Goal: Task Accomplishment & Management: Manage account settings

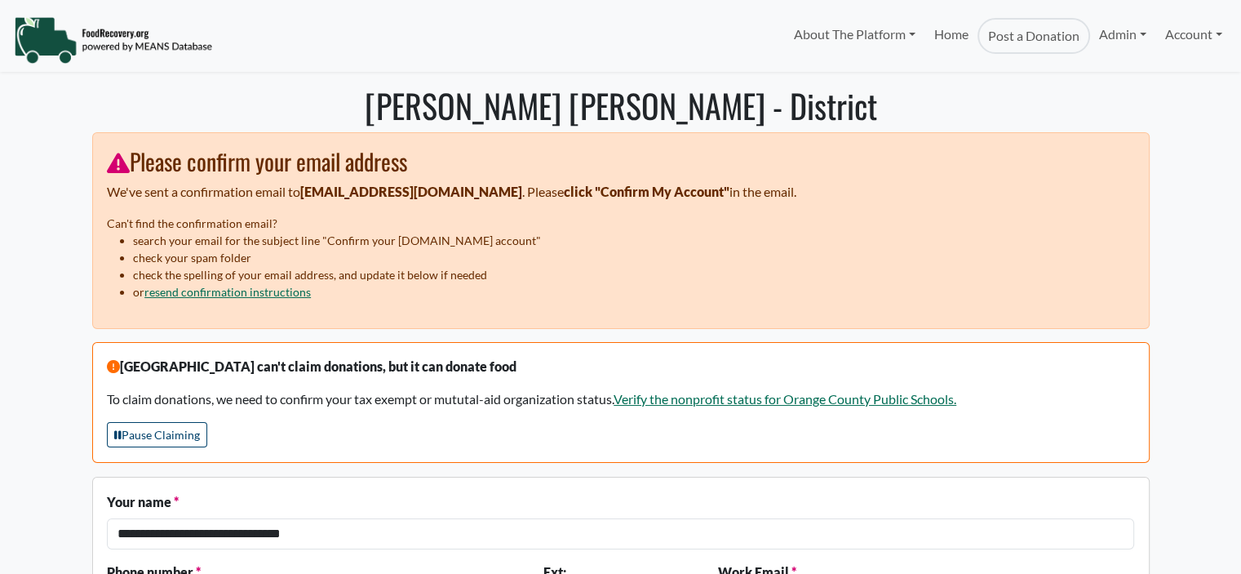
select select "Language Translate Widget"
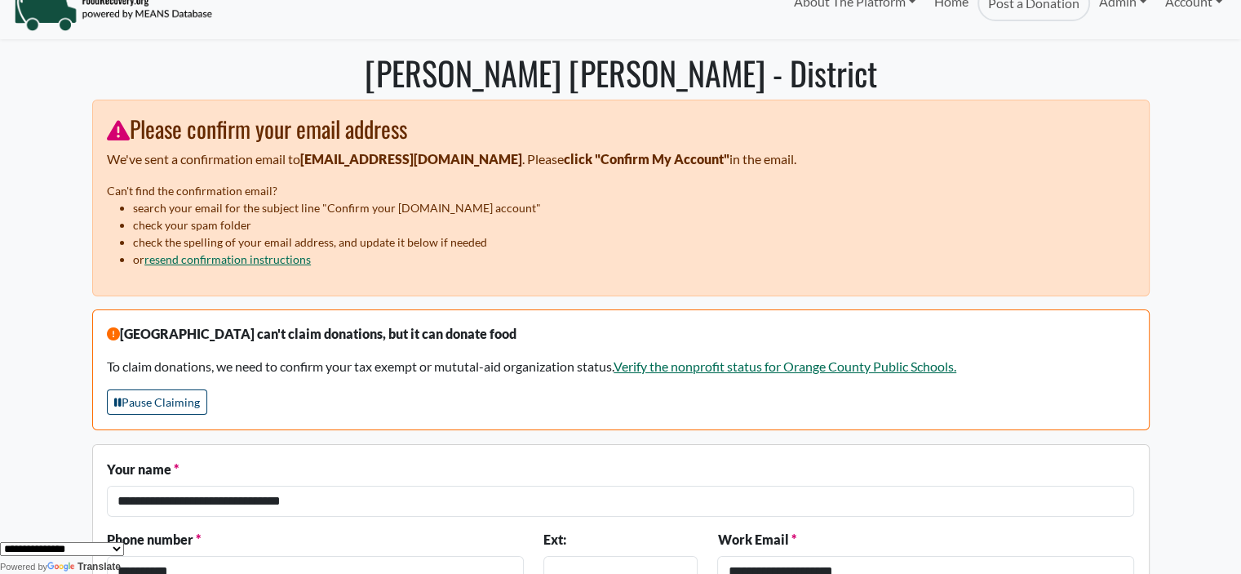
scroll to position [72, 0]
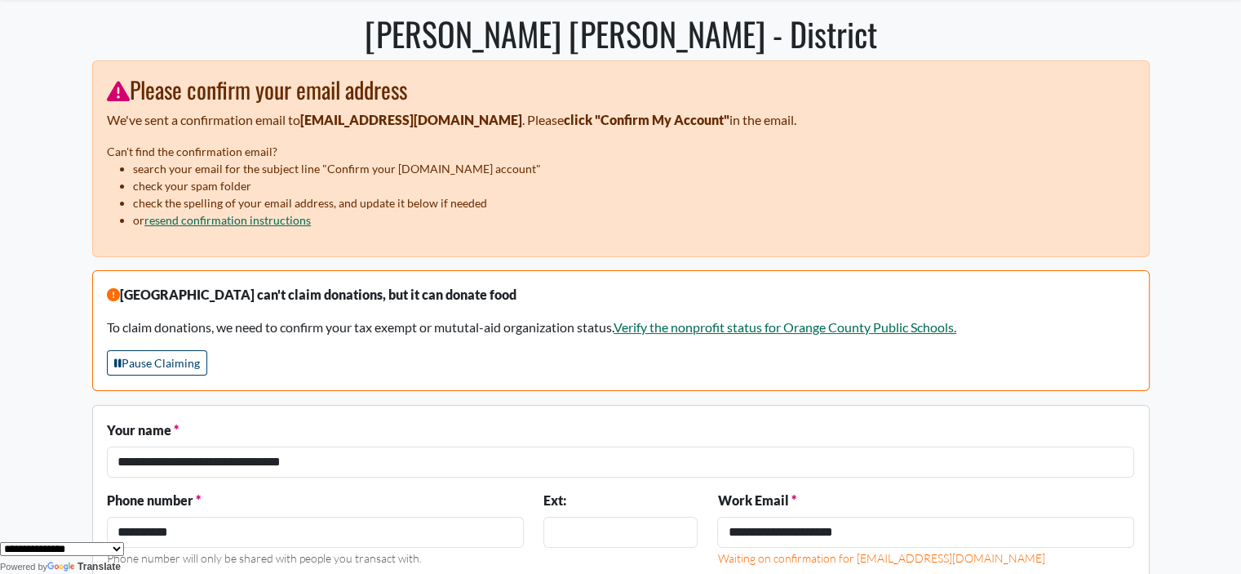
click at [1201, 149] on body "About The Platform How It Works FAQs Documentation Home Post a Donation Admin O…" at bounding box center [620, 215] width 1241 height 574
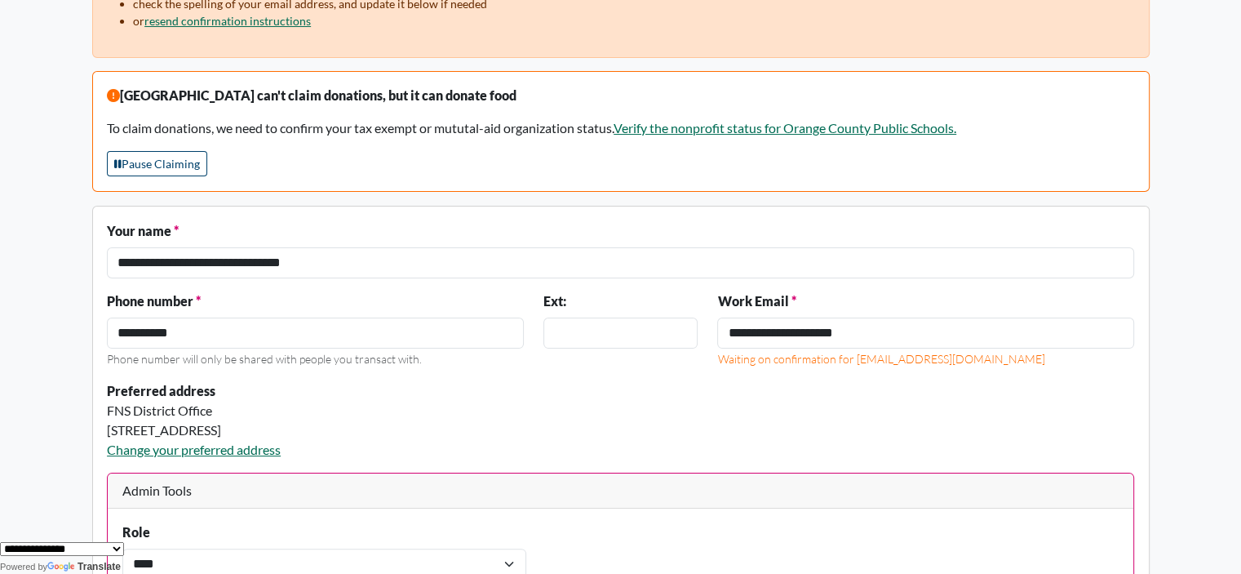
scroll to position [277, 0]
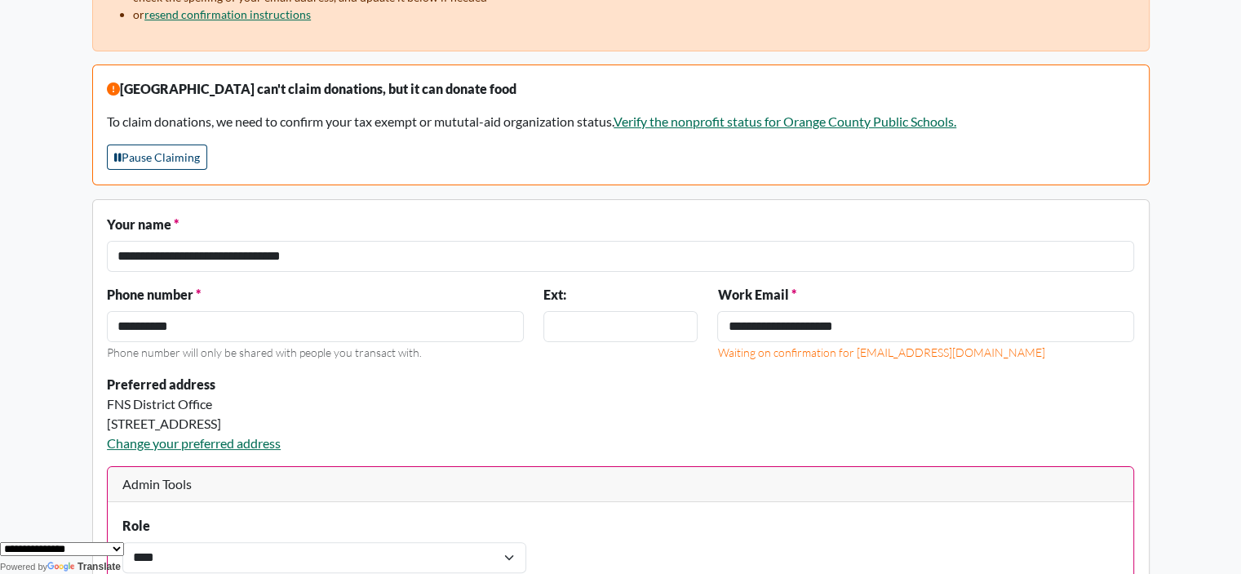
drag, startPoint x: 1238, startPoint y: 140, endPoint x: 1218, endPoint y: 113, distance: 33.3
click at [1237, 140] on body "About The Platform How It Works FAQs Documentation Home Post a Donation Admin O…" at bounding box center [620, 10] width 1241 height 574
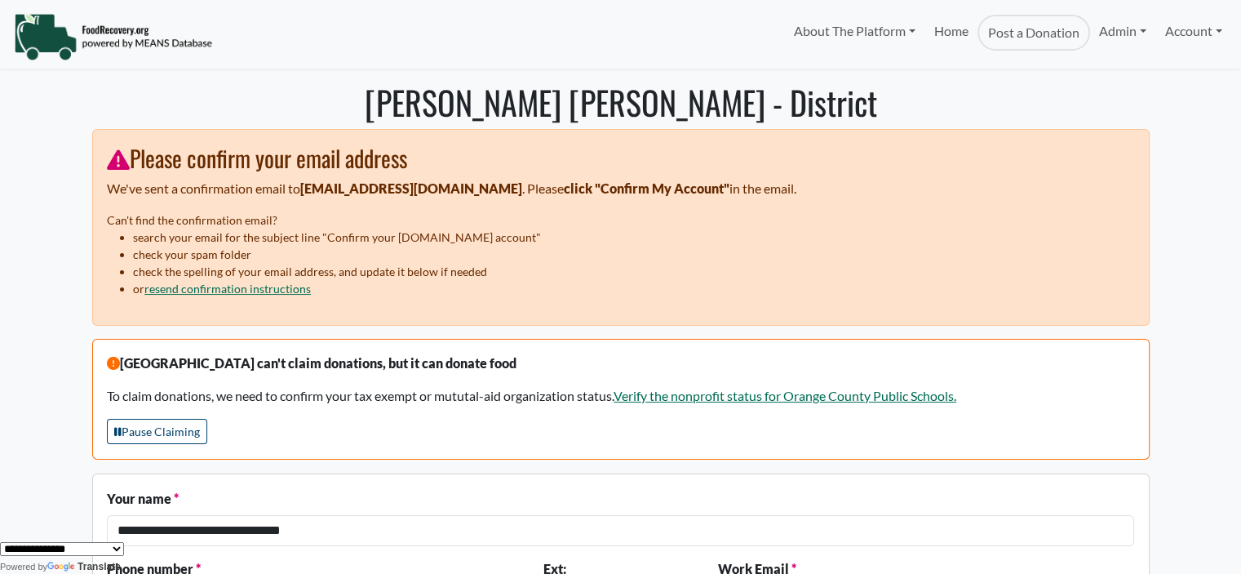
scroll to position [0, 0]
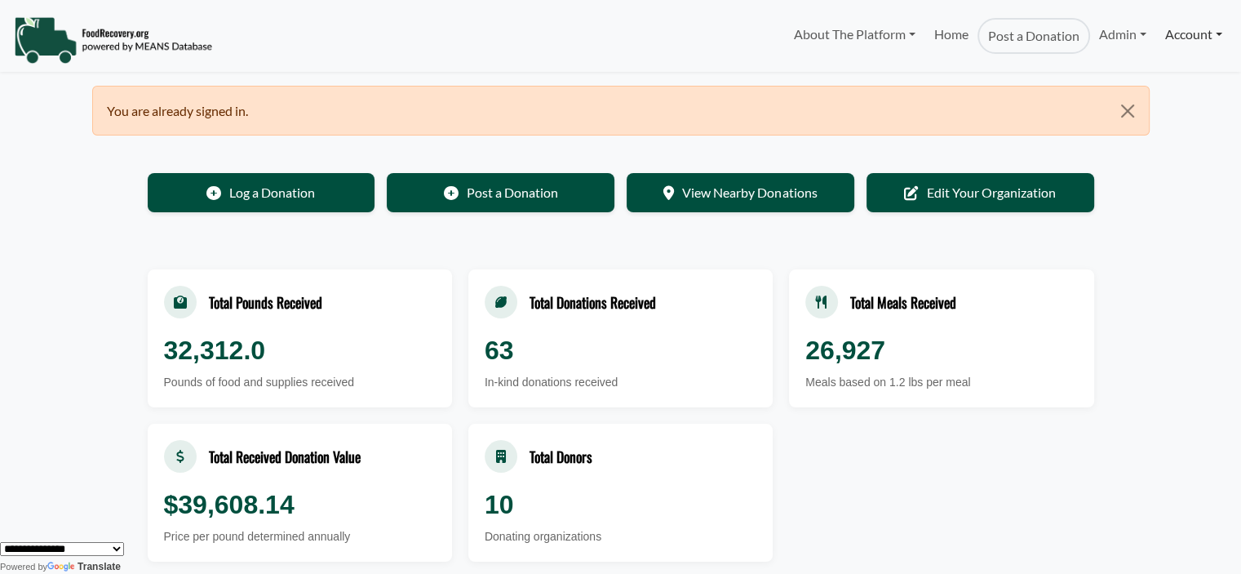
click at [1175, 42] on link "Account" at bounding box center [1193, 34] width 75 height 33
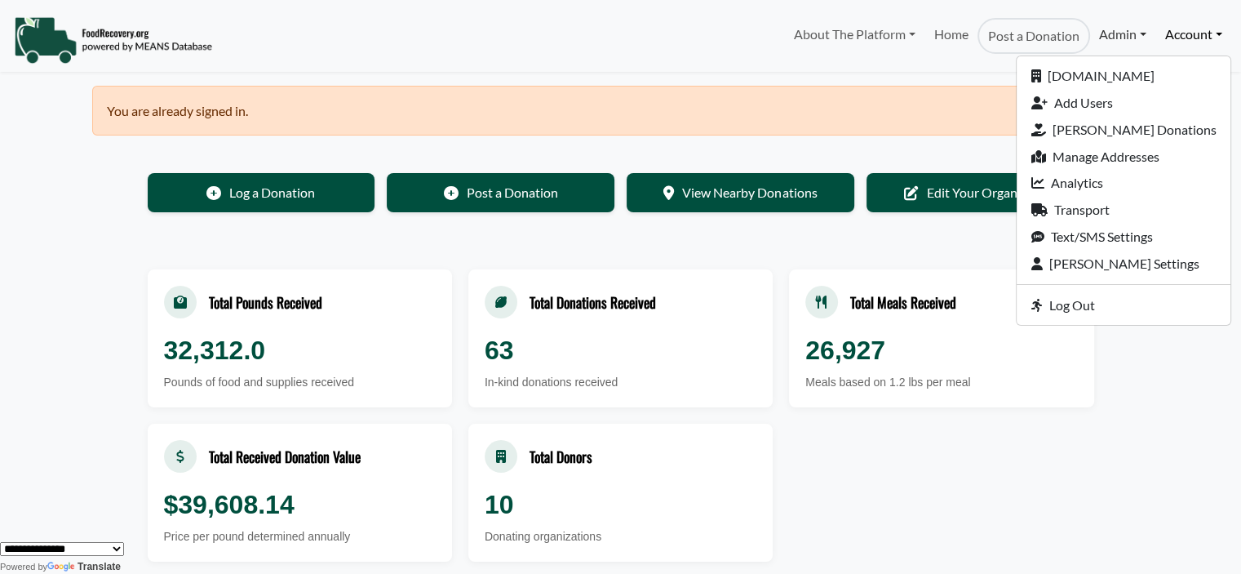
click at [1116, 34] on link "Admin" at bounding box center [1122, 34] width 65 height 33
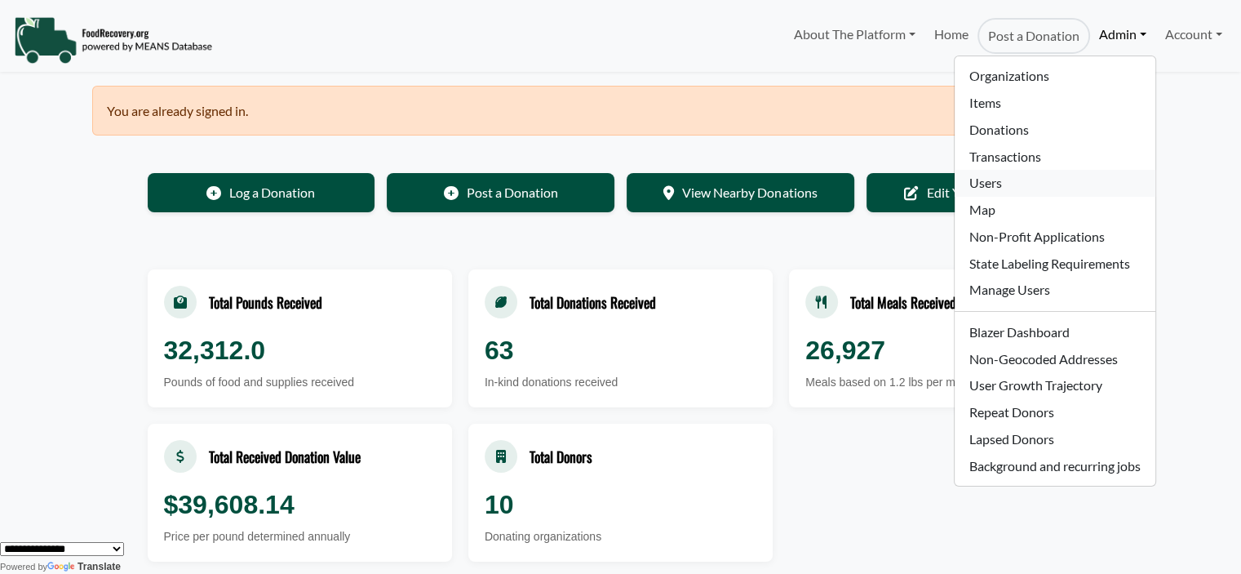
click at [997, 181] on link "Users" at bounding box center [1055, 183] width 200 height 27
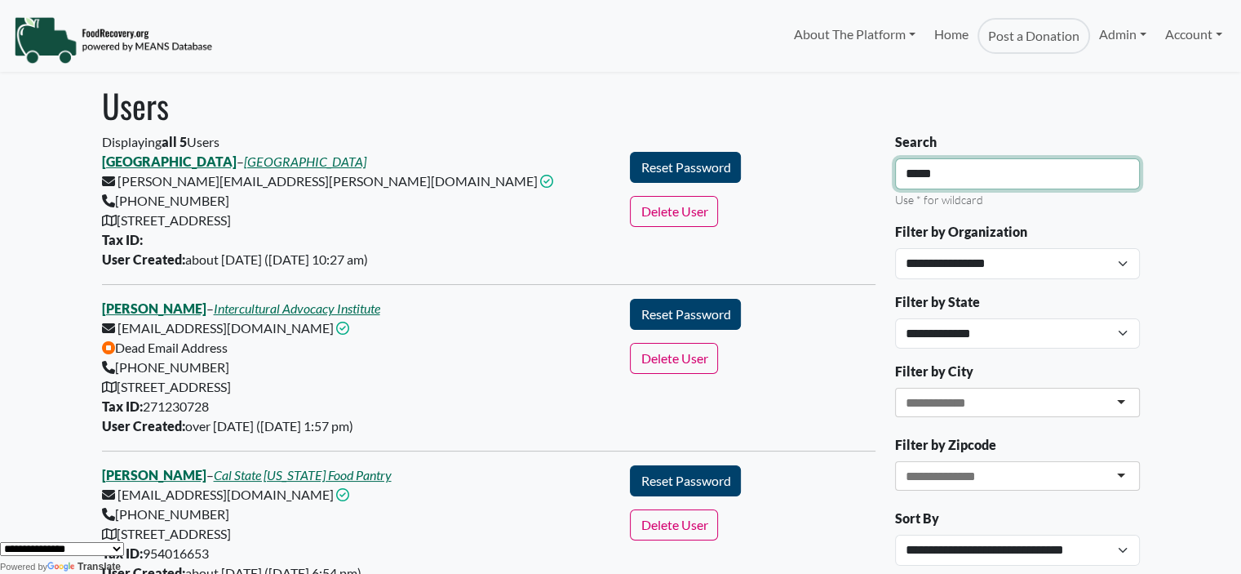
drag, startPoint x: 832, startPoint y: 174, endPoint x: 775, endPoint y: 174, distance: 57.1
click at [777, 175] on div "Displaying all 5 Users Maitland Middle School – Orange County Public Schools je…" at bounding box center [621, 504] width 1058 height 745
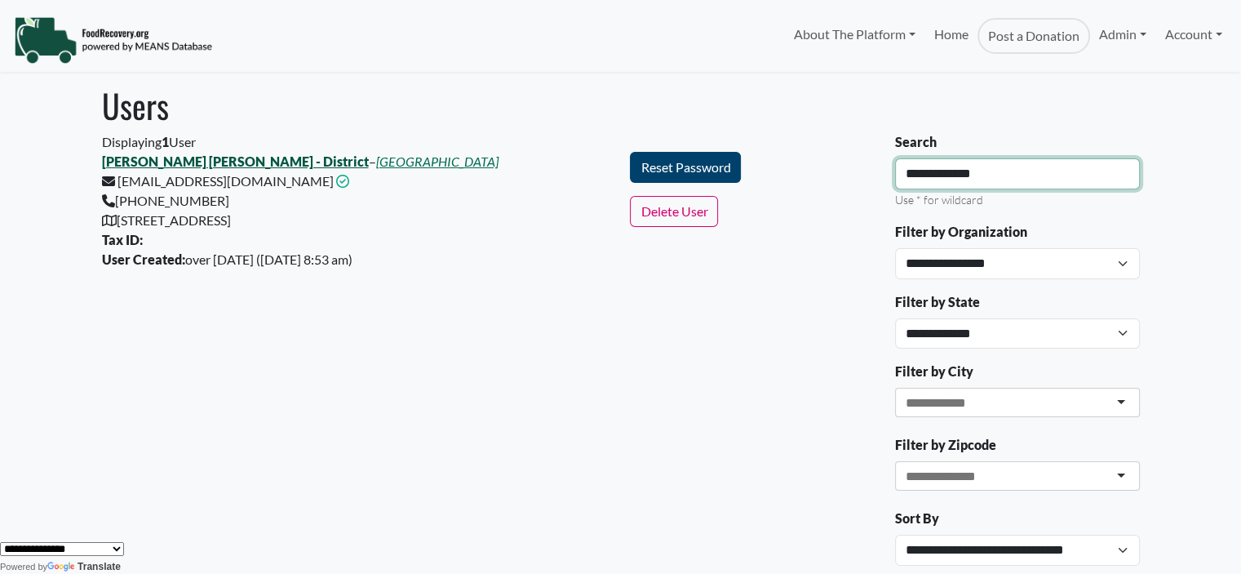
type input "**********"
click at [153, 162] on div "Displaying 1 User Rose Alejandro Sanchez - District – Orange County Public Scho…" at bounding box center [489, 200] width 774 height 137
click at [166, 158] on link "Rose Alejandro Sanchez - District" at bounding box center [235, 161] width 267 height 16
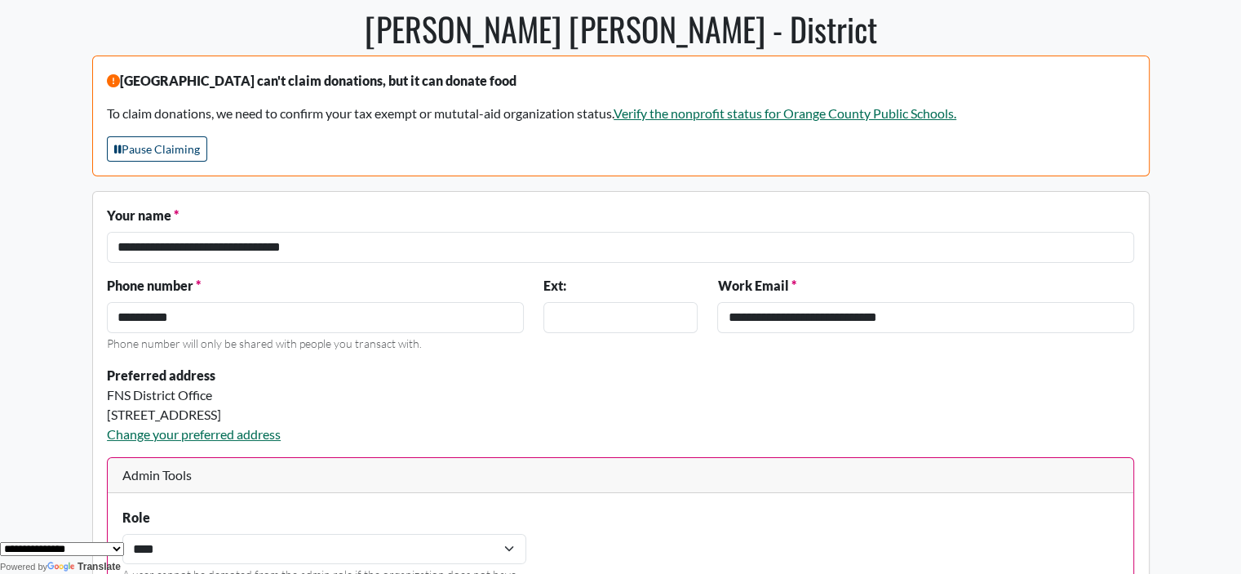
scroll to position [3, 0]
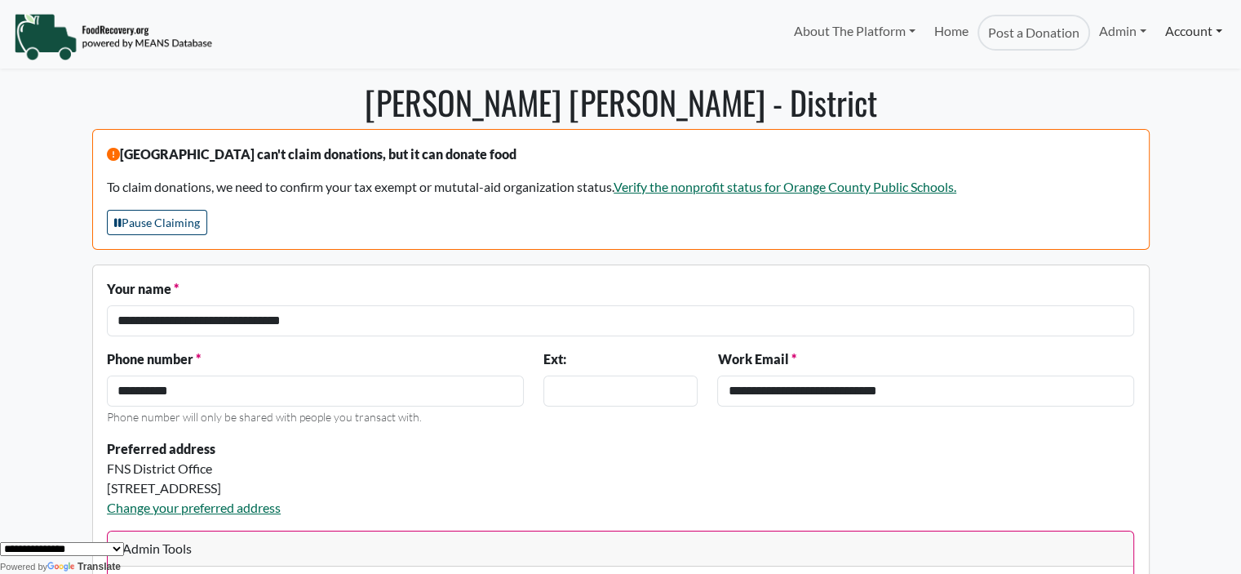
click at [1172, 36] on link "Account" at bounding box center [1193, 31] width 75 height 33
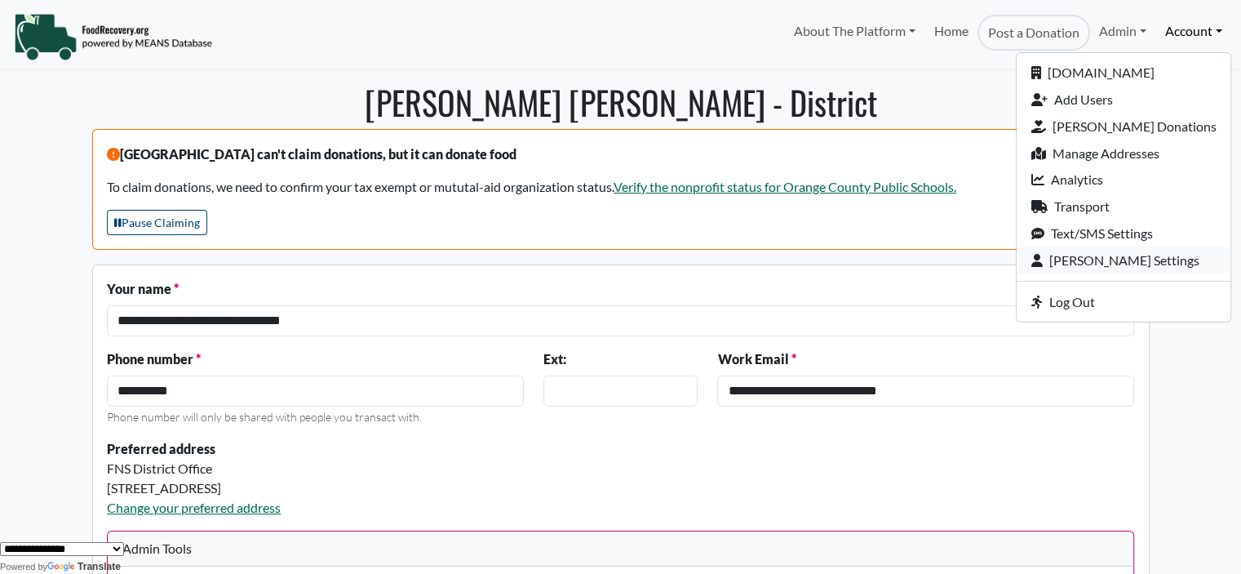
click at [1113, 254] on link "[PERSON_NAME] Settings" at bounding box center [1124, 259] width 214 height 27
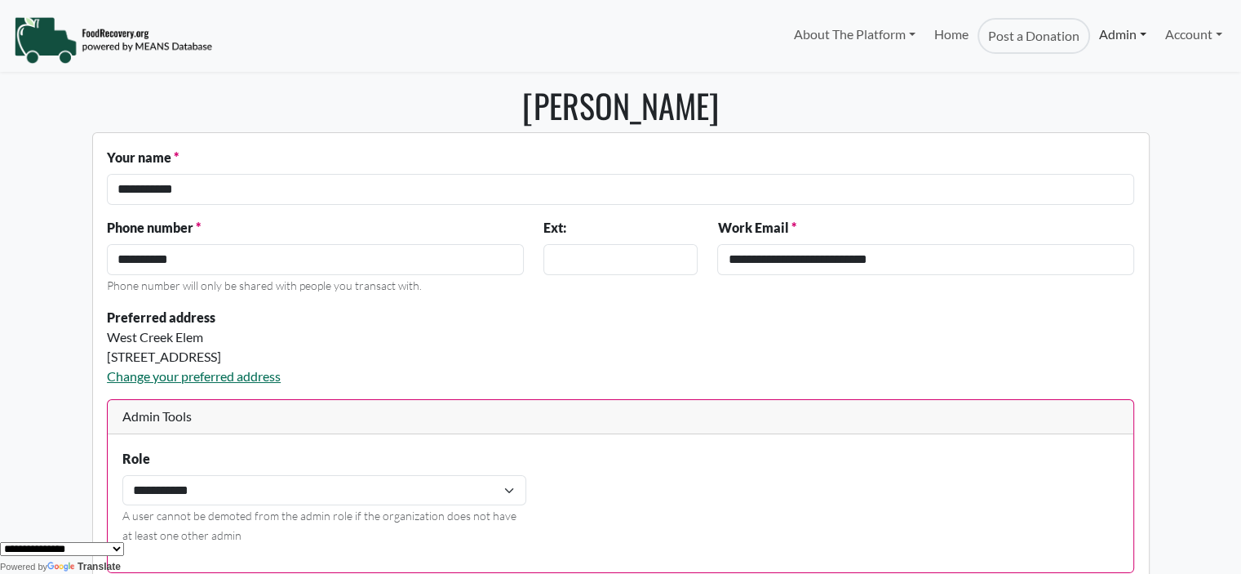
click at [1103, 35] on link "Admin" at bounding box center [1122, 34] width 65 height 33
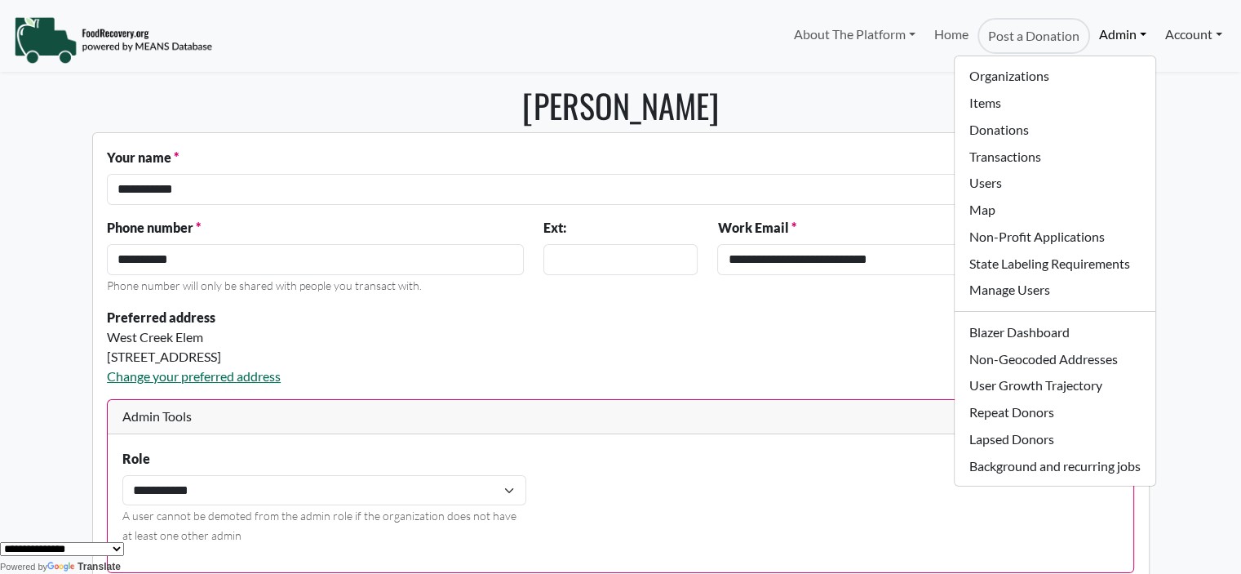
click at [1165, 33] on link "Account" at bounding box center [1193, 34] width 75 height 33
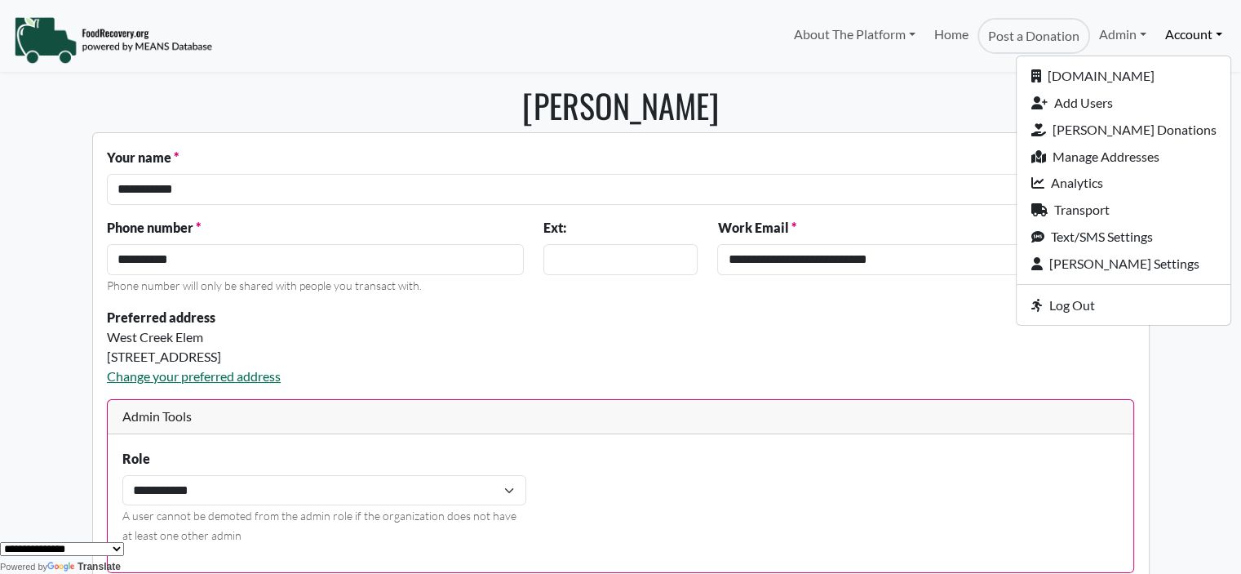
click at [929, 111] on h1 "Emily Grant" at bounding box center [621, 105] width 1058 height 39
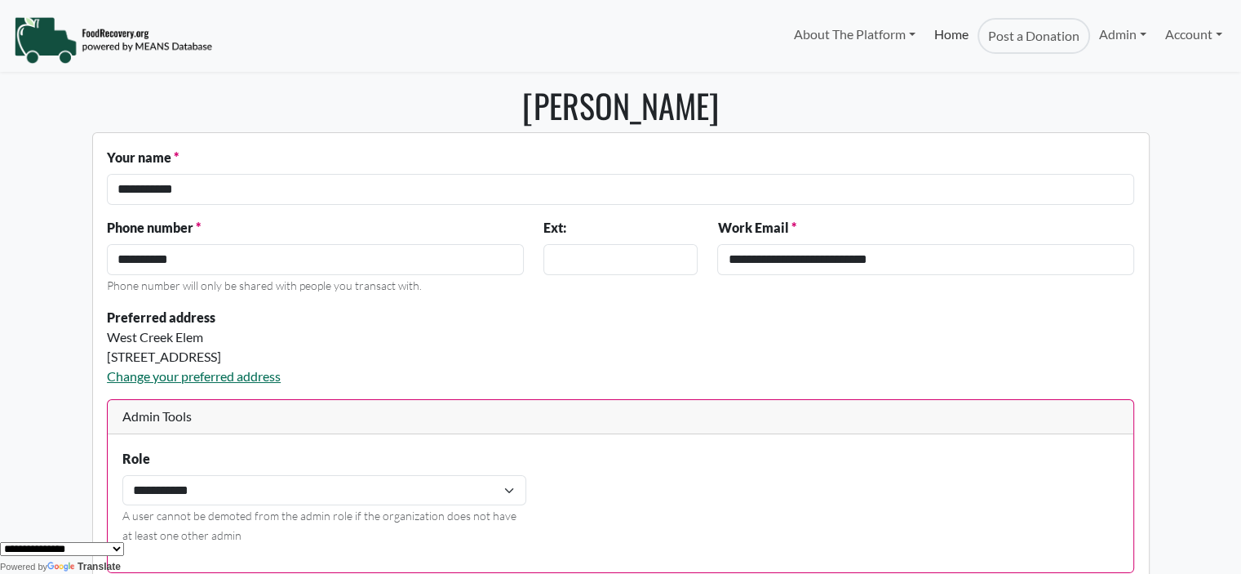
click at [941, 27] on link "Home" at bounding box center [951, 36] width 52 height 36
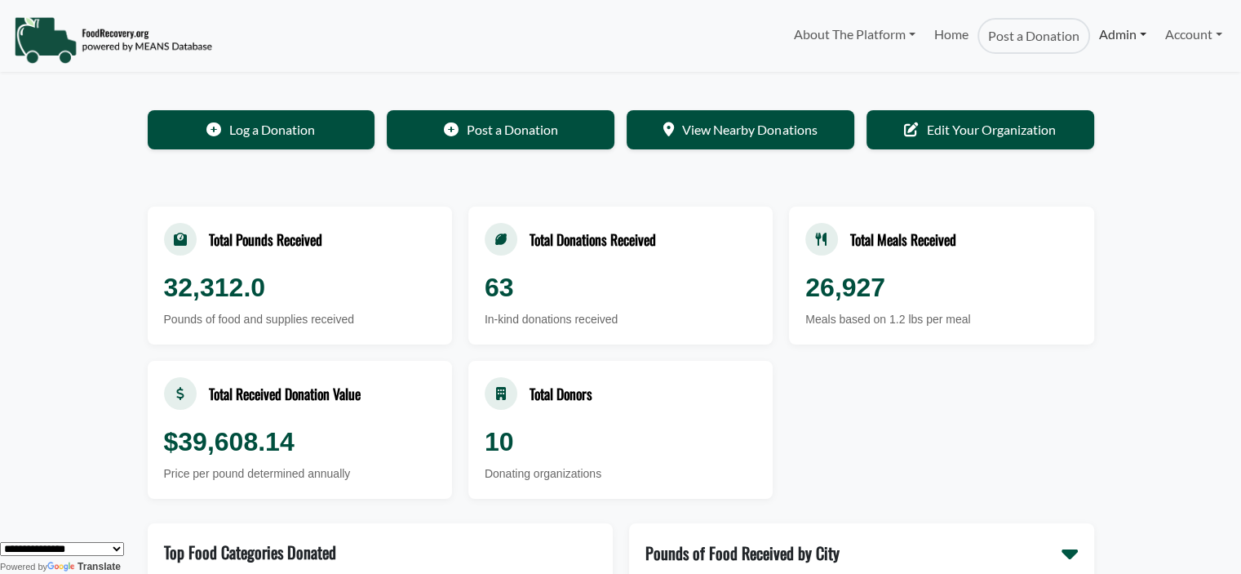
click at [1107, 34] on link "Admin" at bounding box center [1122, 34] width 65 height 33
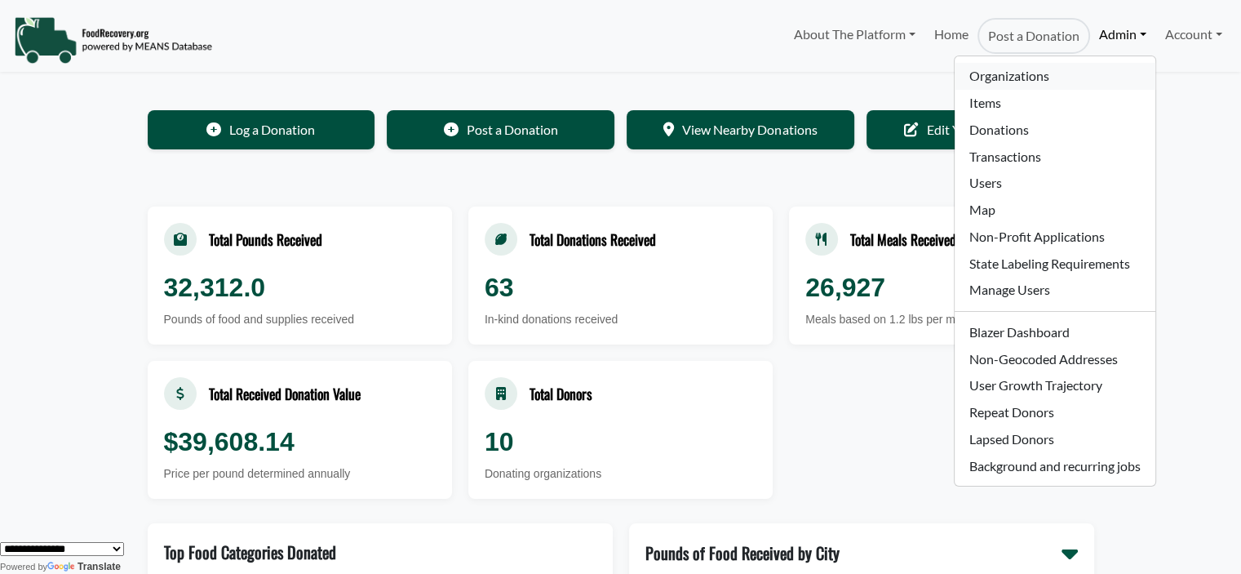
click at [998, 73] on link "Organizations" at bounding box center [1055, 76] width 200 height 27
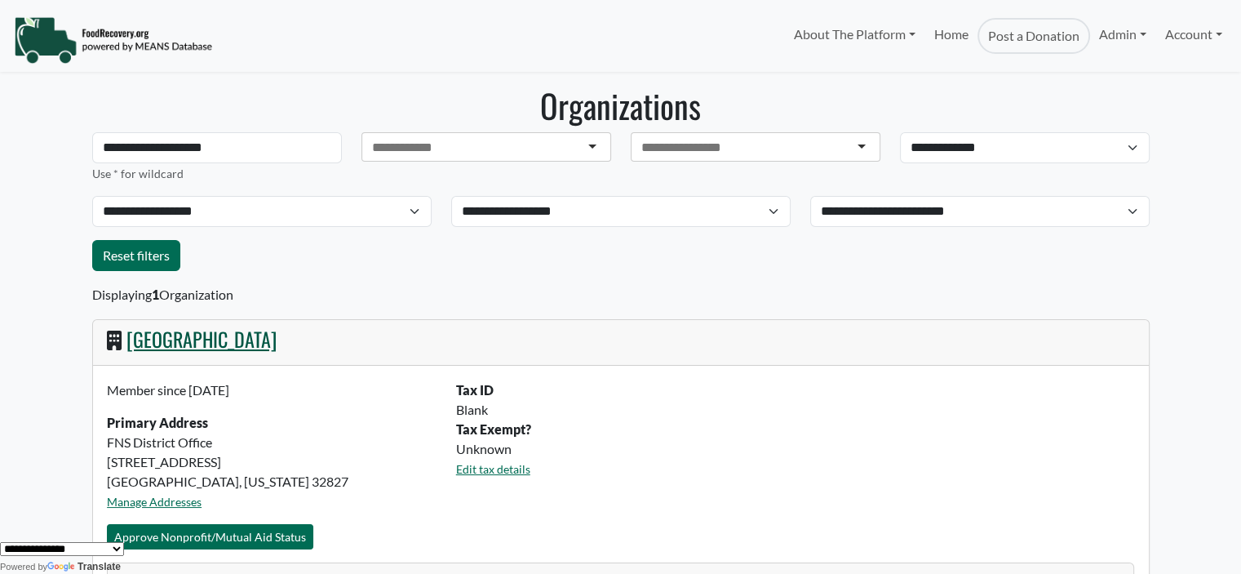
click at [224, 338] on link "[GEOGRAPHIC_DATA]" at bounding box center [201, 338] width 150 height 29
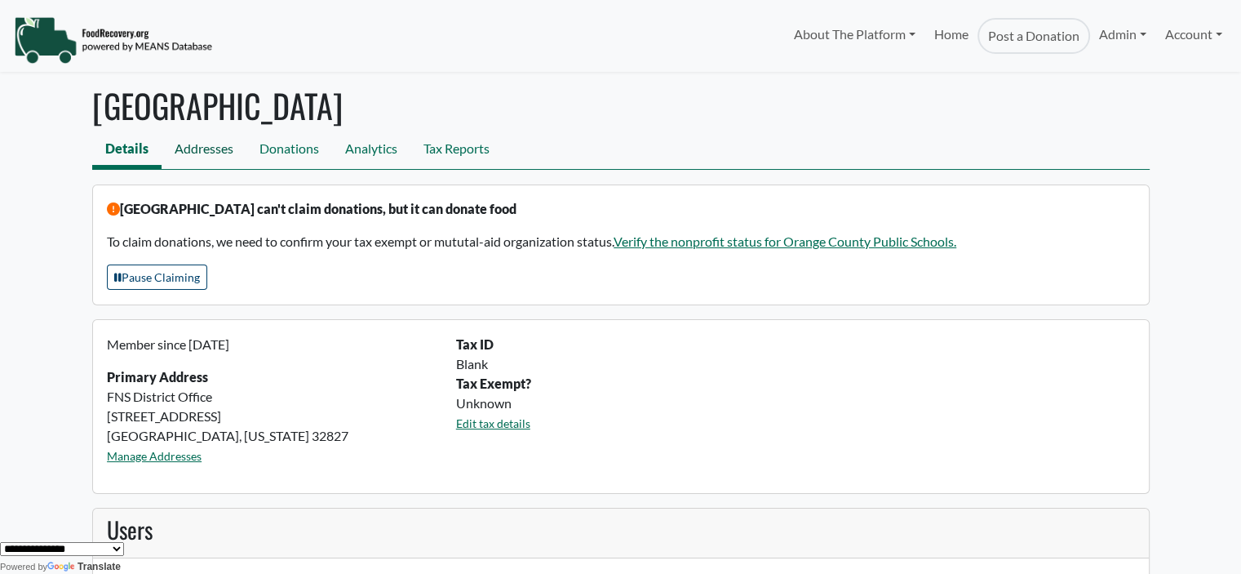
click at [206, 146] on link "Addresses" at bounding box center [204, 150] width 85 height 37
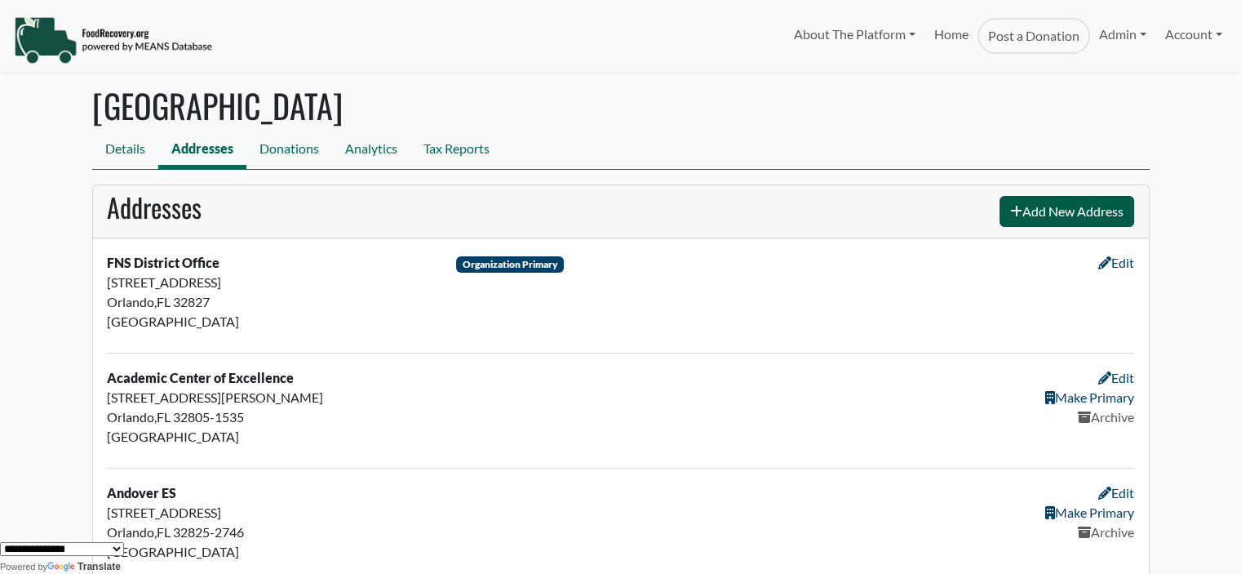
click at [1044, 215] on link "Add New Address" at bounding box center [1067, 211] width 135 height 31
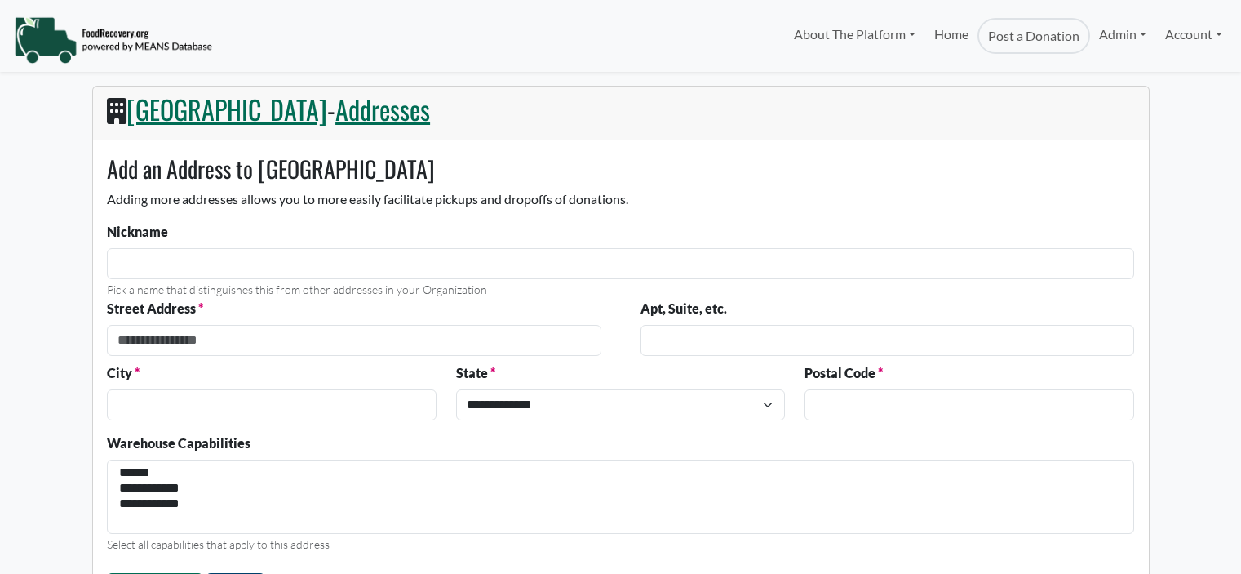
select select
select select "Language Translate Widget"
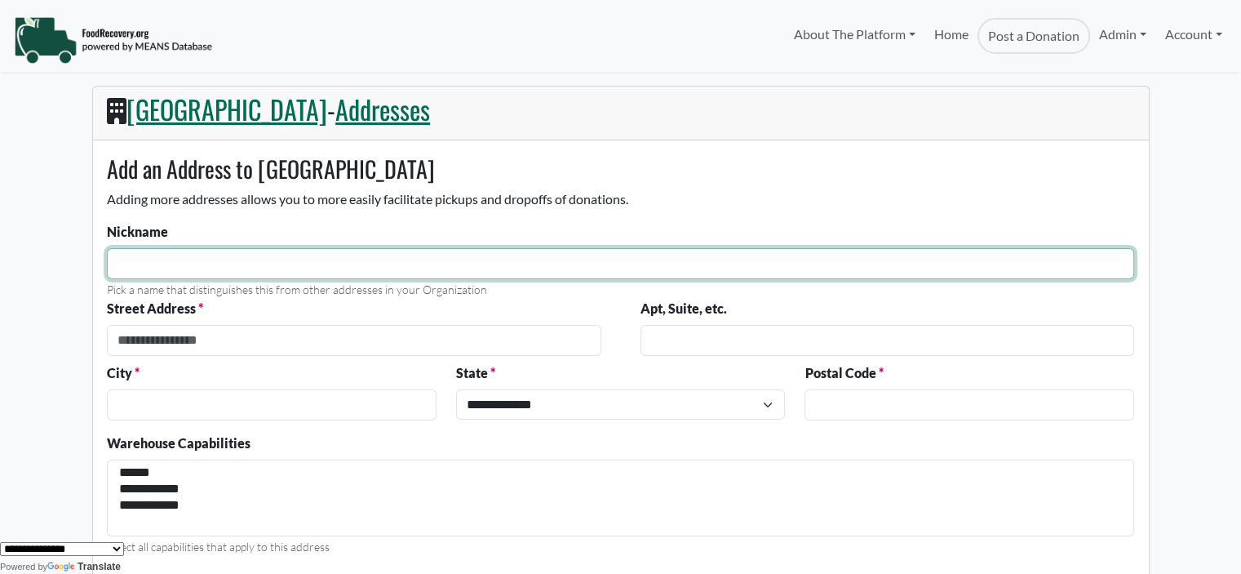
click at [193, 260] on input "Nickname" at bounding box center [620, 263] width 1027 height 31
type input "**********"
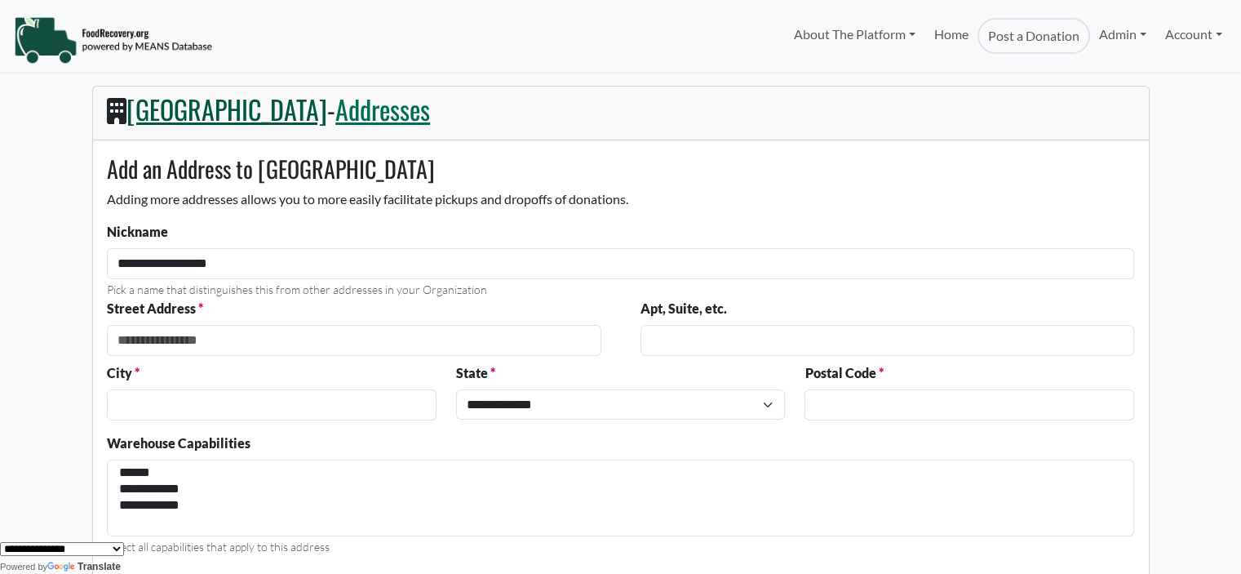
click at [243, 104] on link "[GEOGRAPHIC_DATA]" at bounding box center [226, 109] width 201 height 38
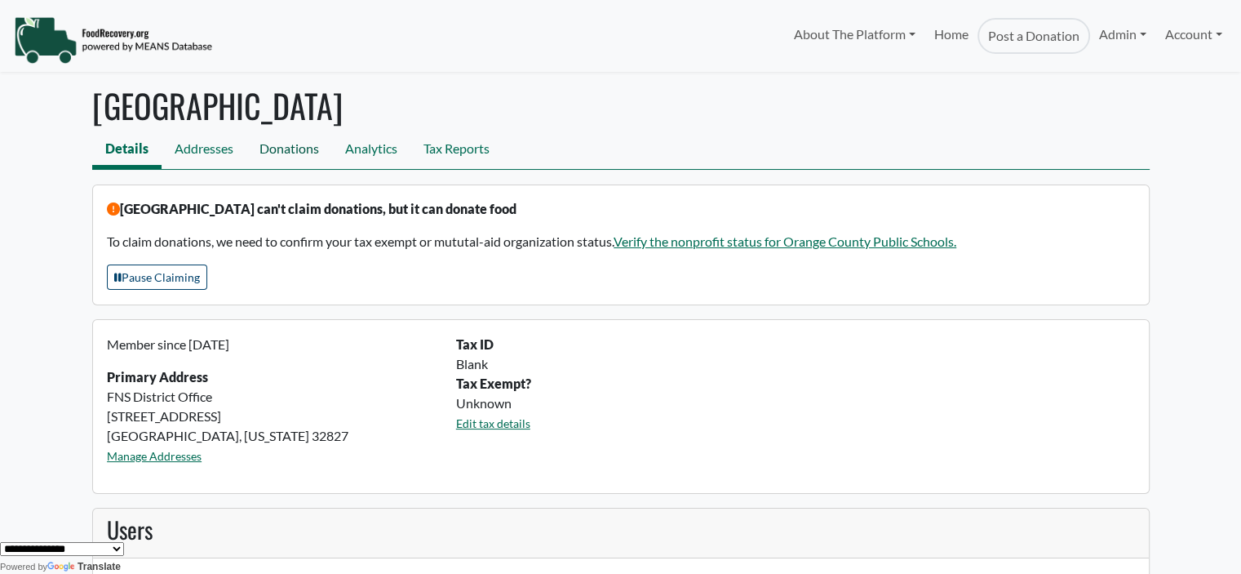
click at [297, 144] on link "Donations" at bounding box center [289, 150] width 86 height 37
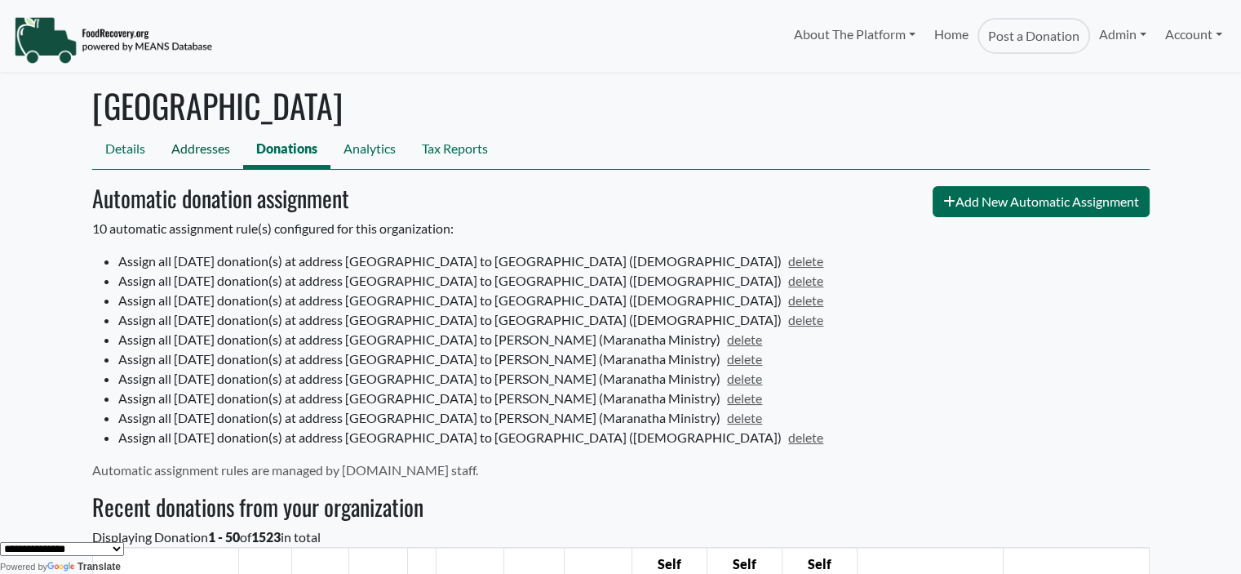
click at [222, 149] on link "Addresses" at bounding box center [200, 150] width 85 height 37
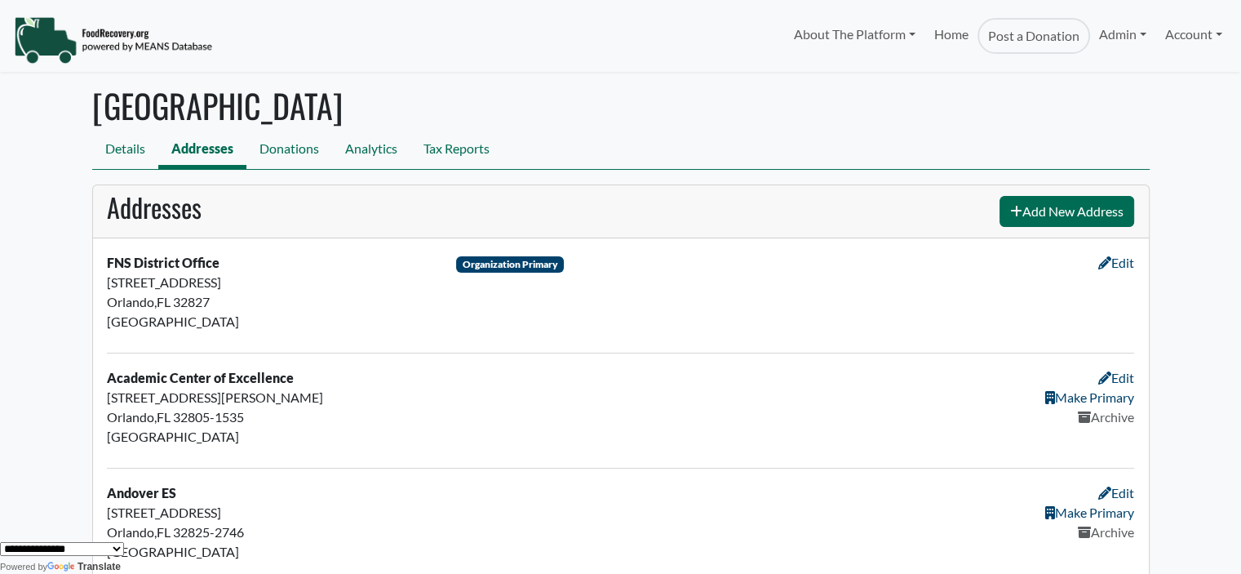
click at [796, 132] on nav "Details Addresses Donations Analytics Tax Reports" at bounding box center [621, 151] width 1058 height 38
click at [1049, 210] on link "Add New Address" at bounding box center [1067, 211] width 135 height 31
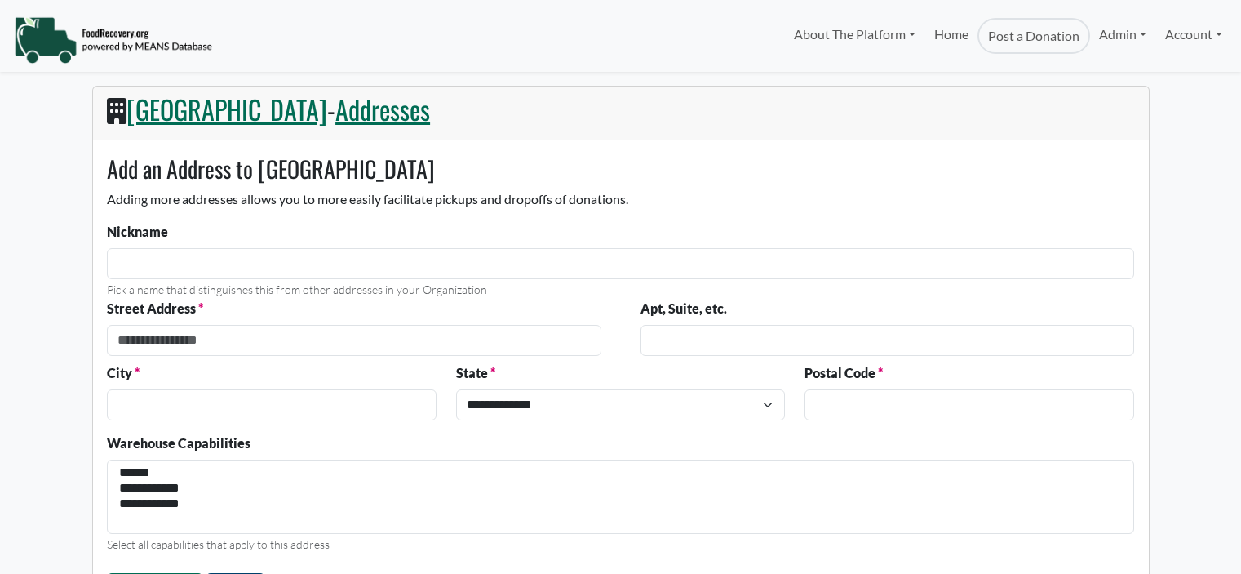
select select
select select "Language Translate Widget"
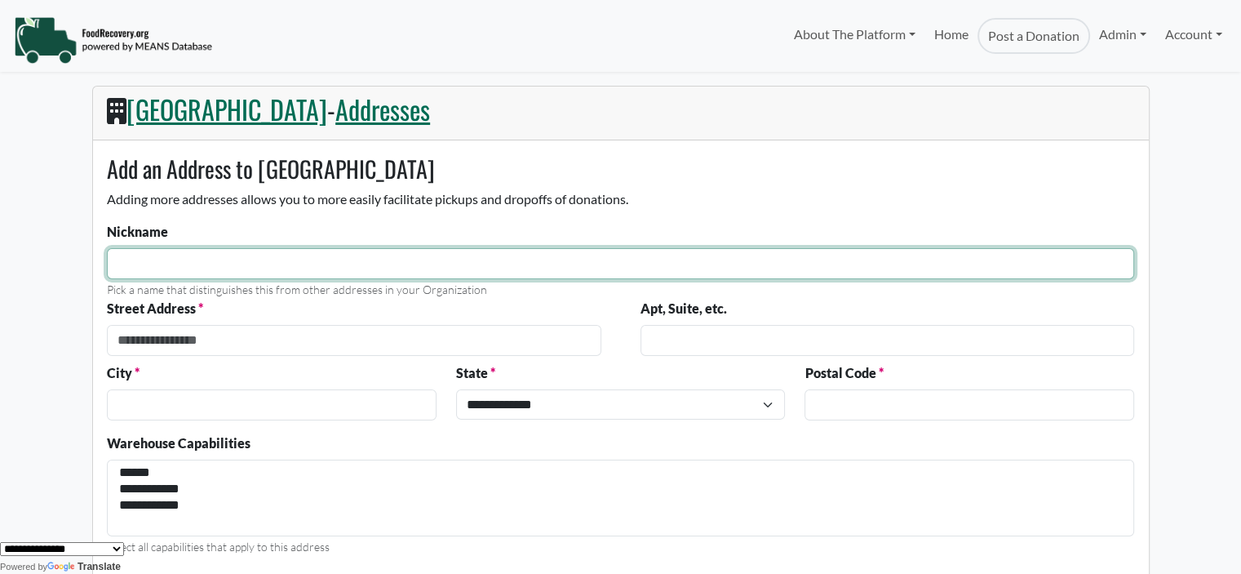
click at [215, 260] on input "Nickname" at bounding box center [620, 263] width 1027 height 31
type input "**********"
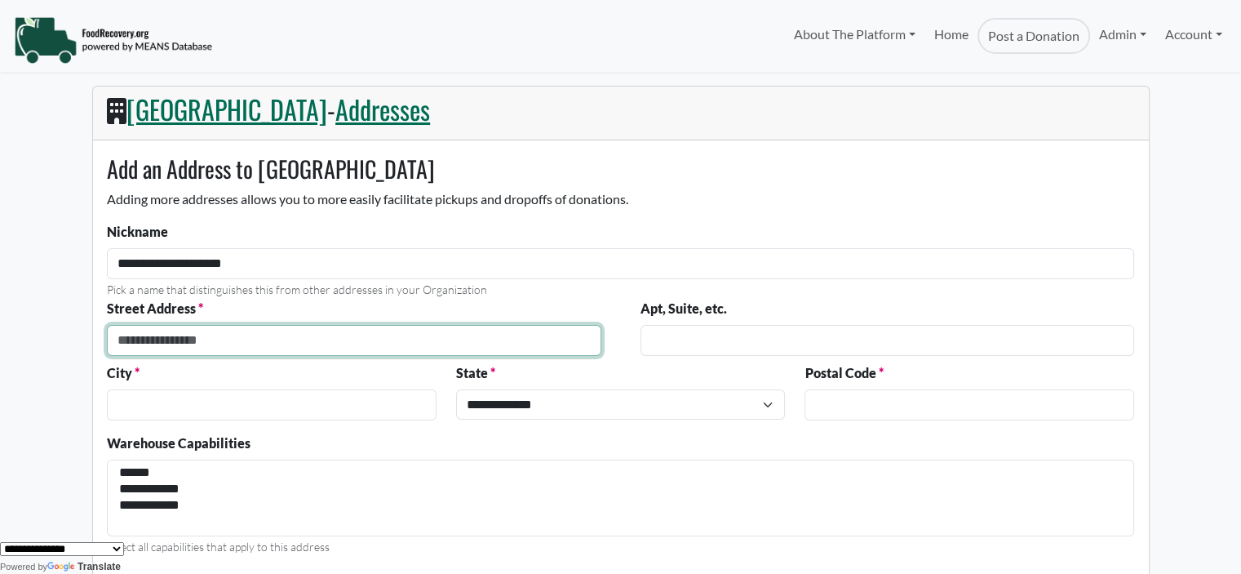
click at [224, 345] on input "Street Address" at bounding box center [354, 340] width 494 height 31
click at [149, 343] on input "Street Address" at bounding box center [354, 340] width 494 height 31
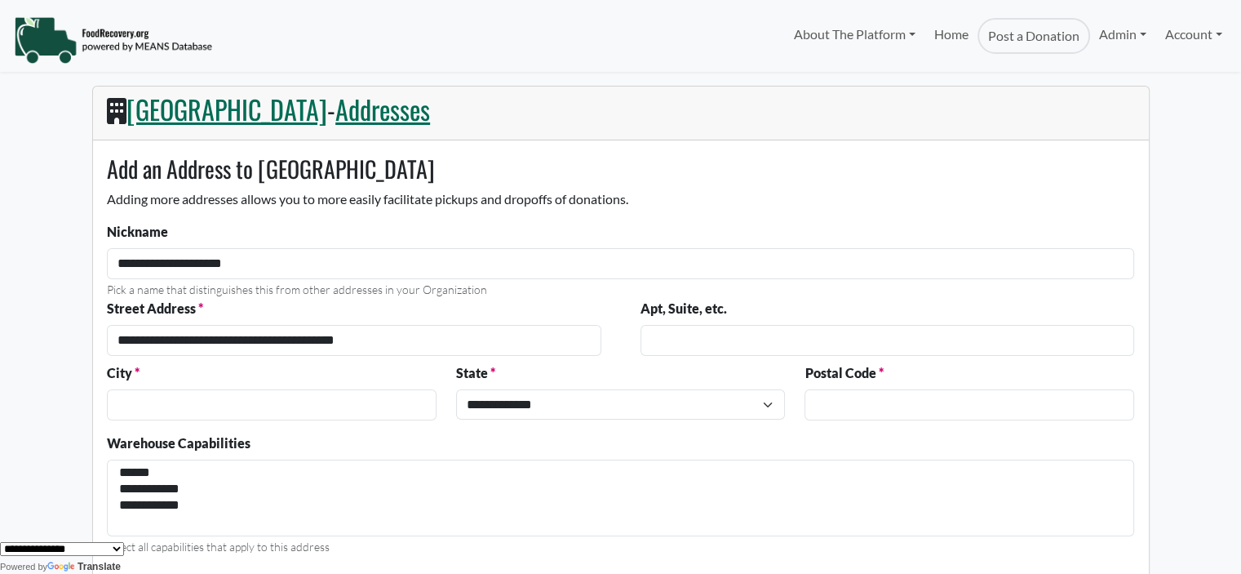
type input "**********"
type input "*******"
type input "**********"
select select "**"
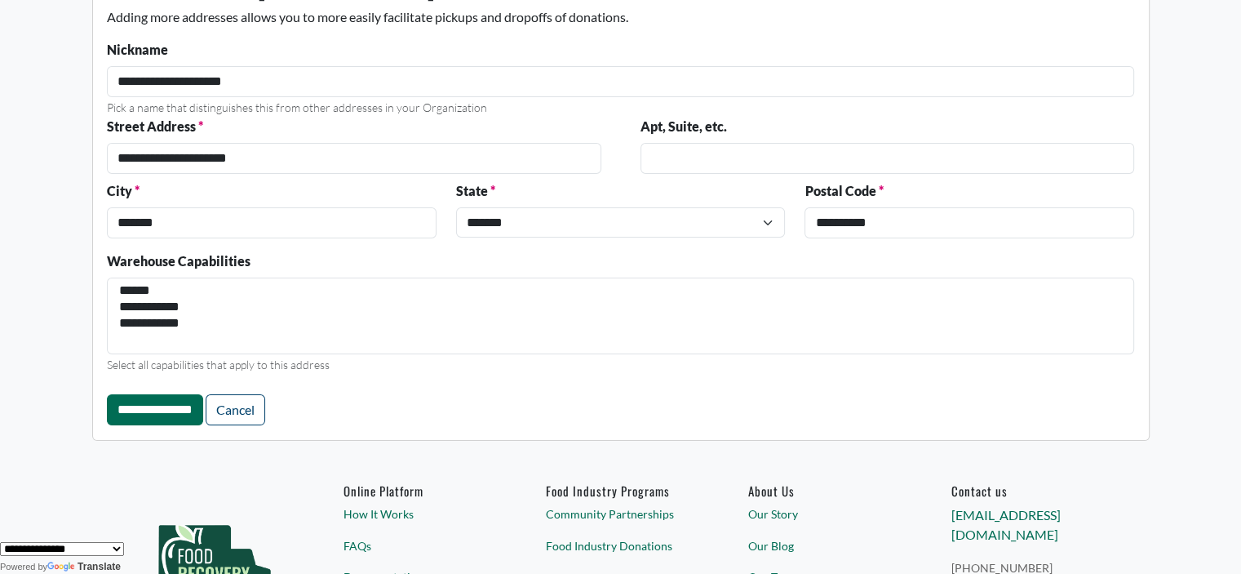
scroll to position [231, 0]
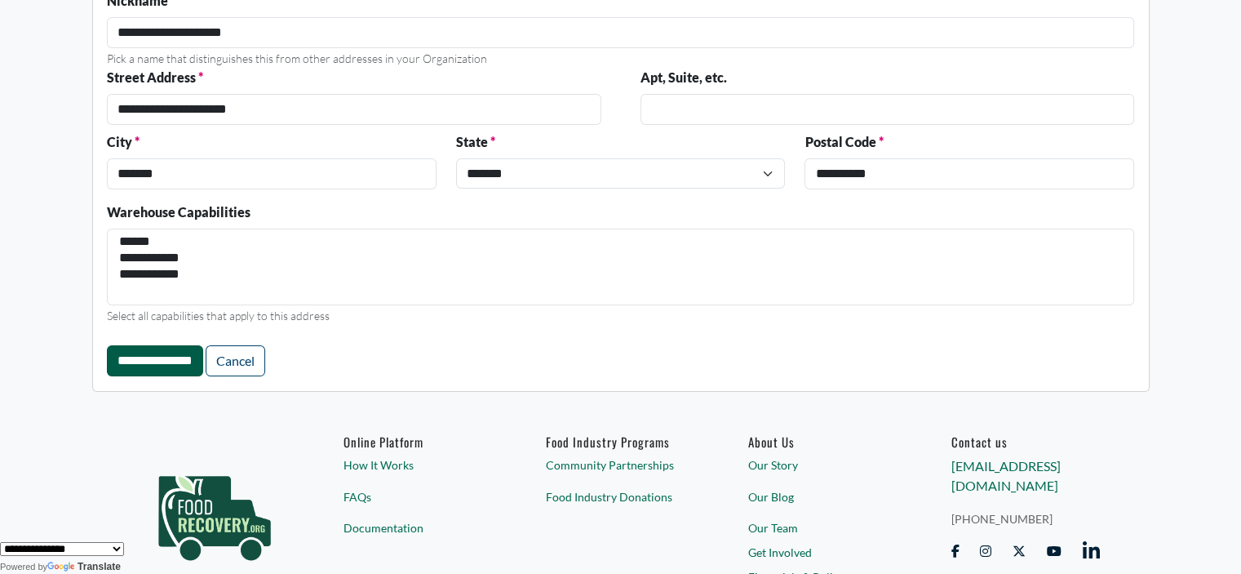
click at [181, 359] on input "**********" at bounding box center [155, 360] width 96 height 31
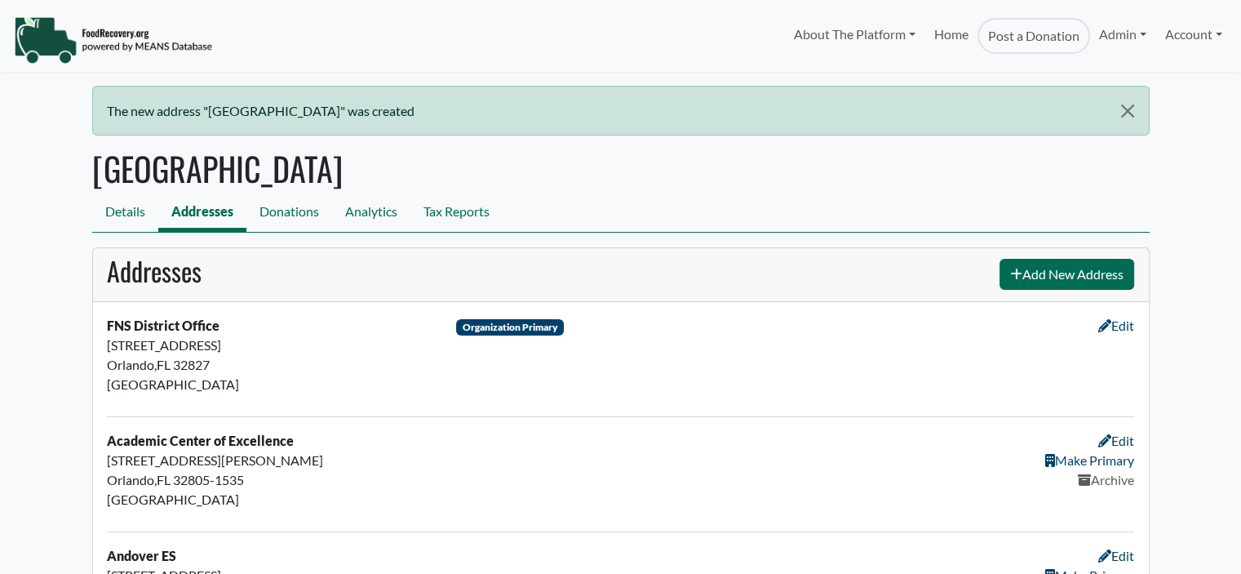
select select "Language Translate Widget"
click at [118, 220] on link "Details" at bounding box center [125, 213] width 66 height 37
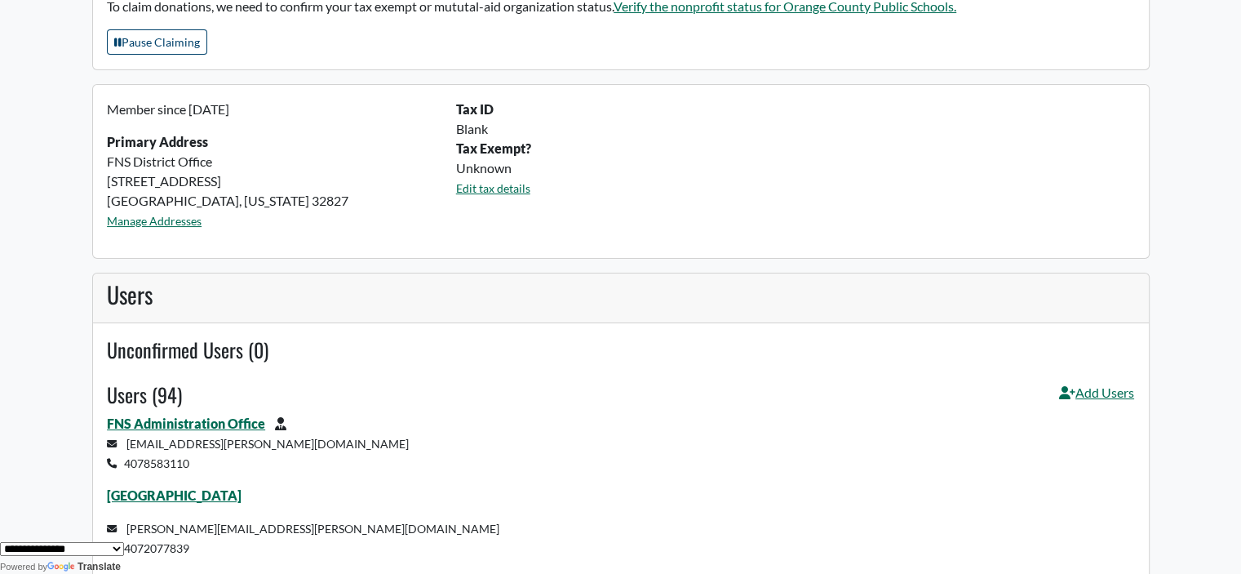
scroll to position [305, 0]
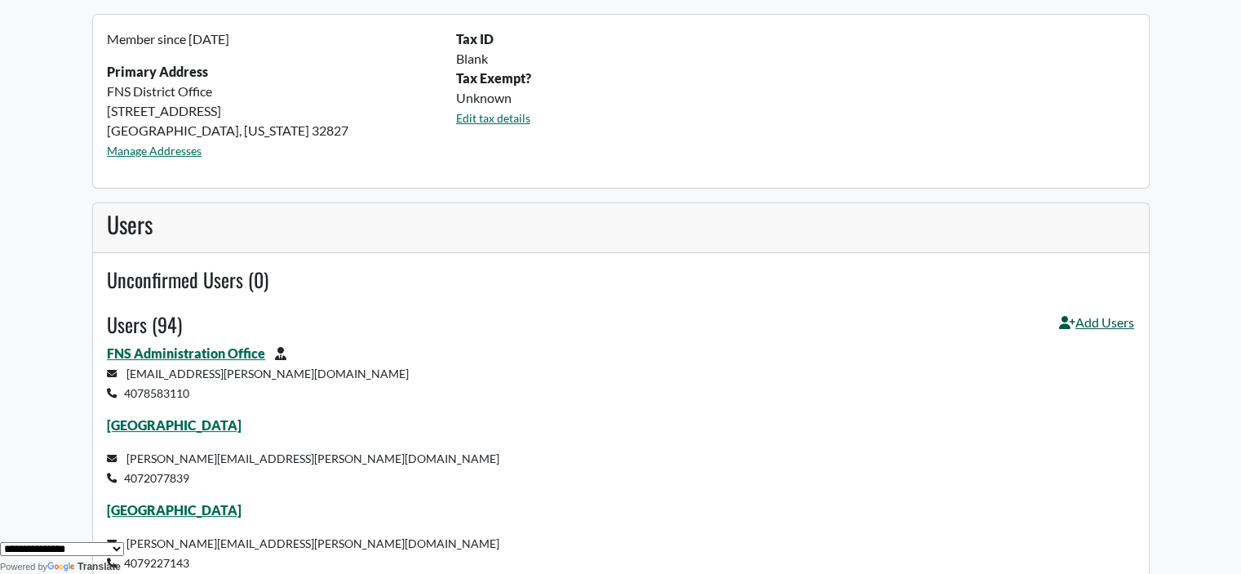
click at [1096, 313] on link "Add Users" at bounding box center [1096, 328] width 75 height 31
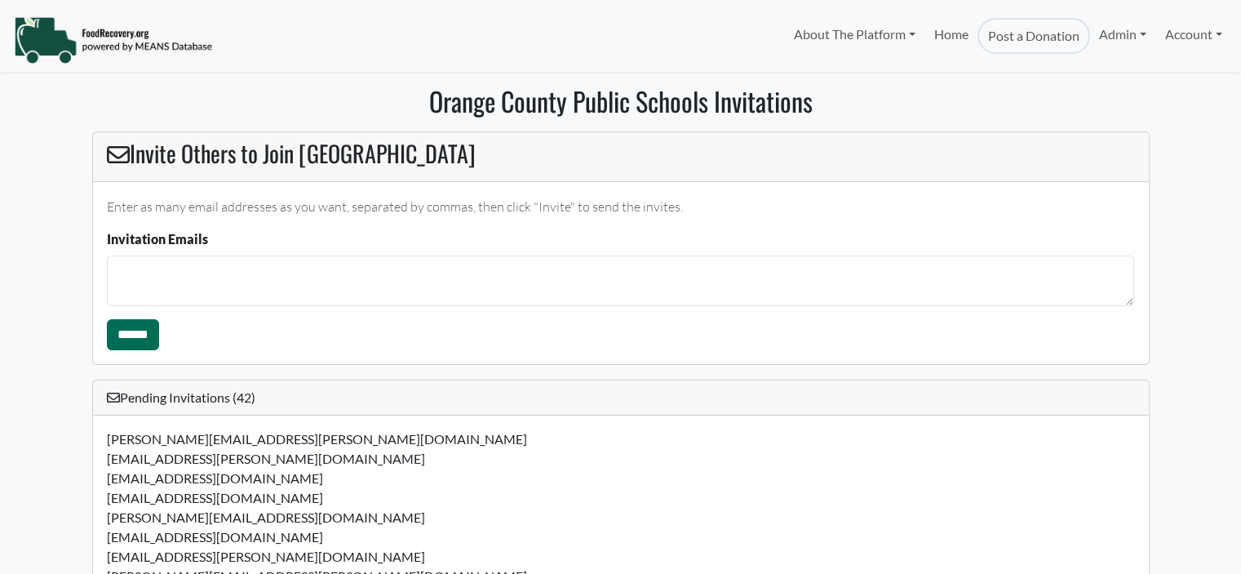
select select "Language Translate Widget"
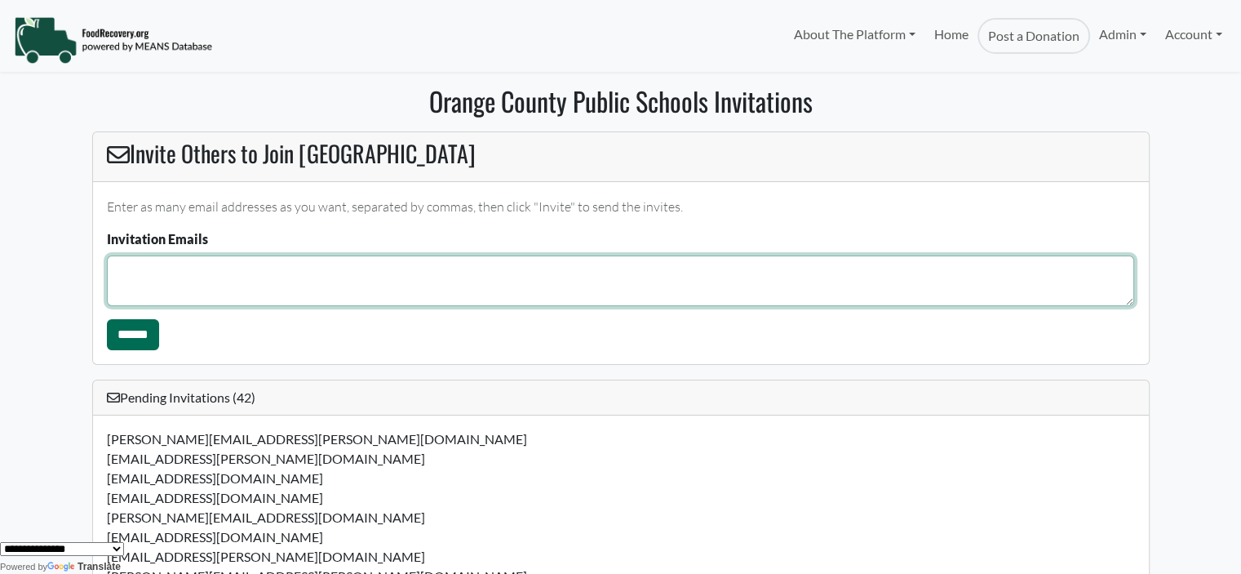
click at [234, 273] on textarea "Invitation Emails" at bounding box center [620, 280] width 1027 height 51
type textarea "**********"
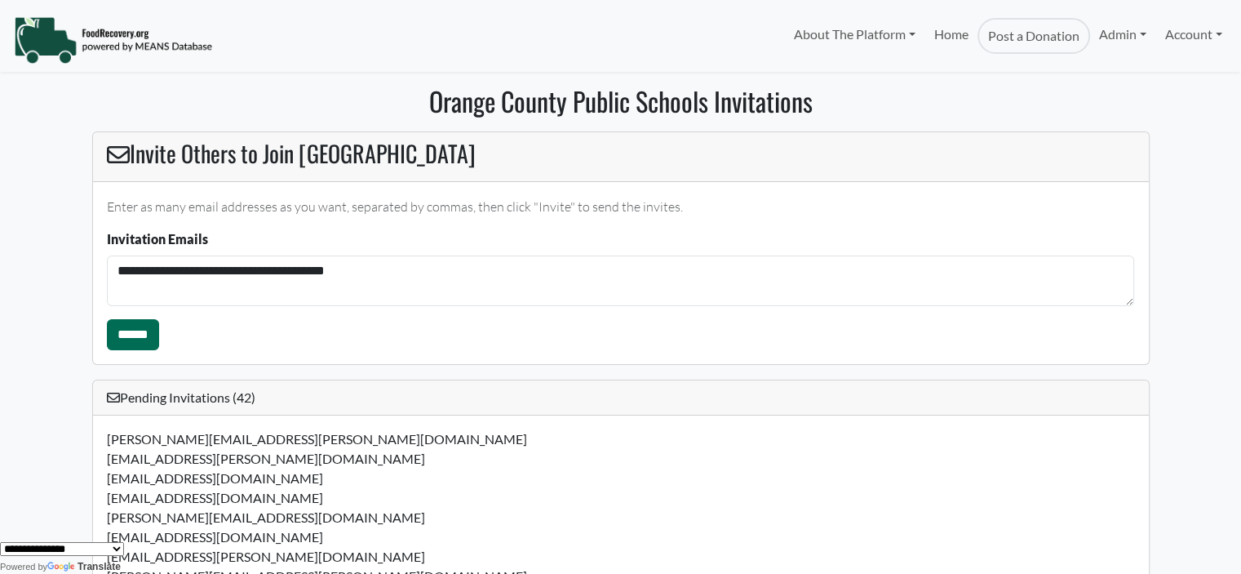
click at [112, 335] on input "******" at bounding box center [133, 334] width 52 height 31
click at [1183, 33] on link "Account" at bounding box center [1193, 34] width 75 height 33
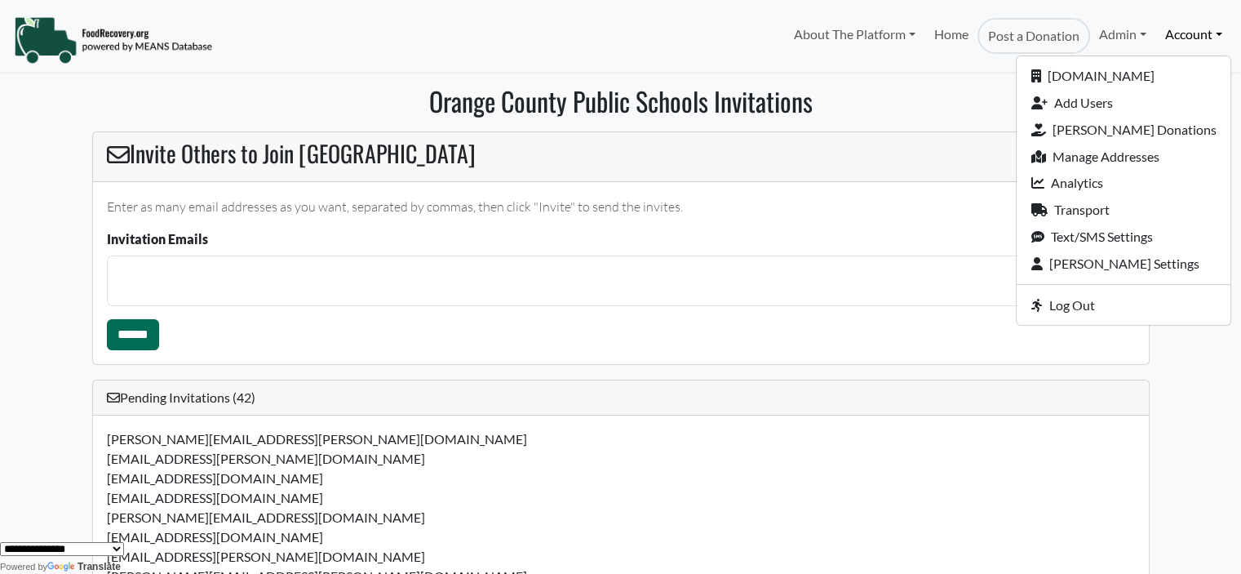
click at [1107, 323] on ul "FoodRecovery.org Add Users Emily Grant Donations Manage Addresses Analytics Tra…" at bounding box center [1123, 190] width 215 height 271
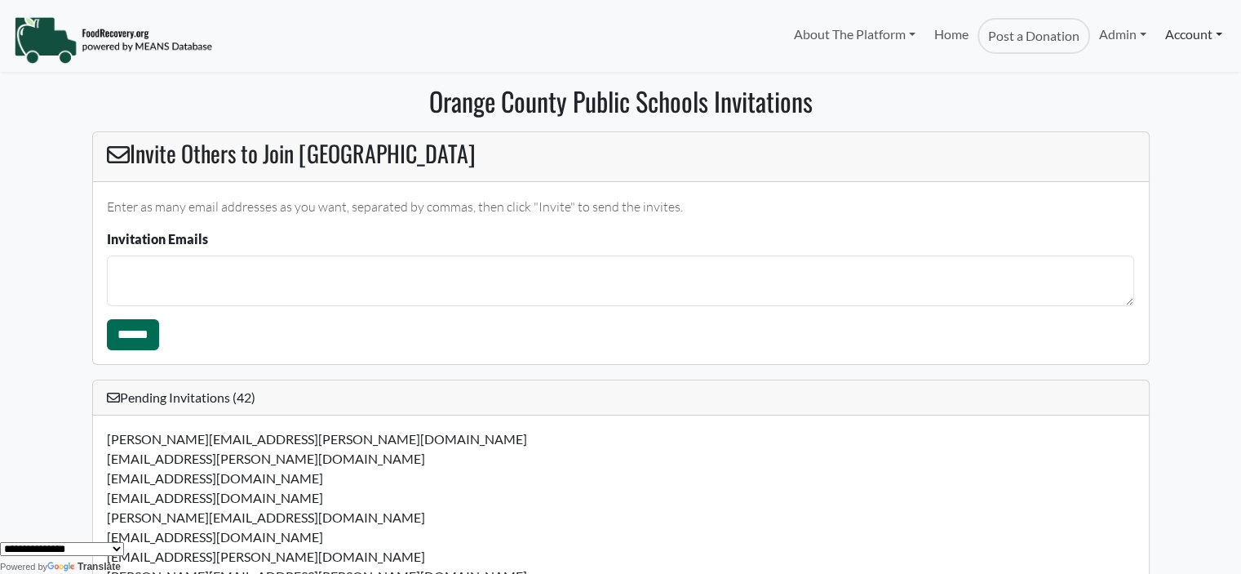
click at [1164, 42] on link "Account" at bounding box center [1193, 34] width 75 height 33
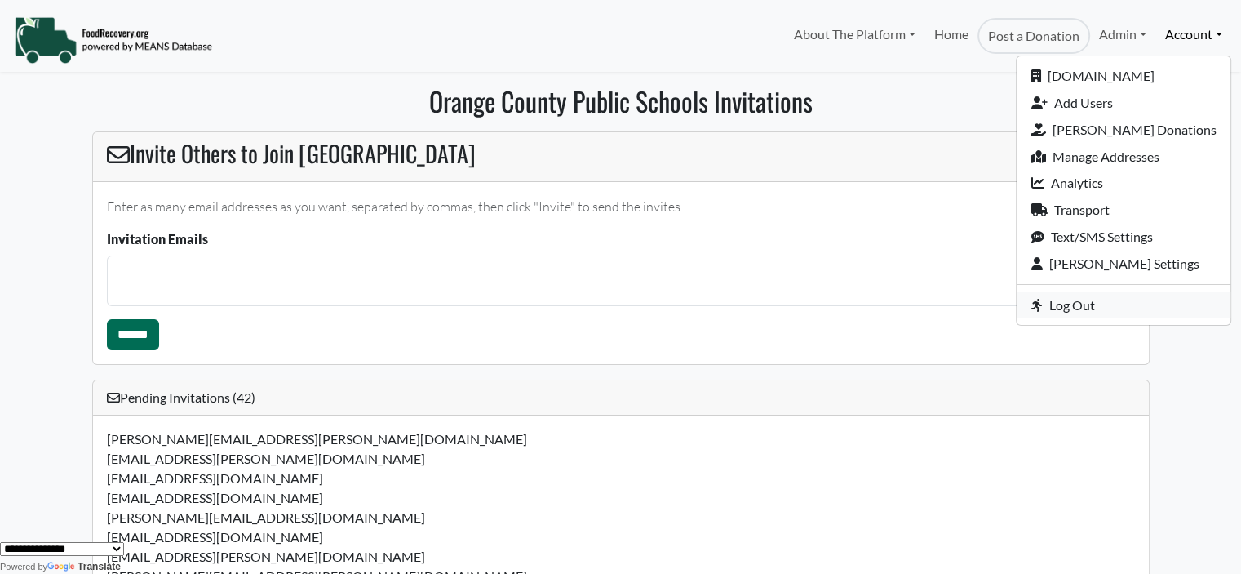
click at [1098, 298] on link "Log Out" at bounding box center [1124, 305] width 214 height 27
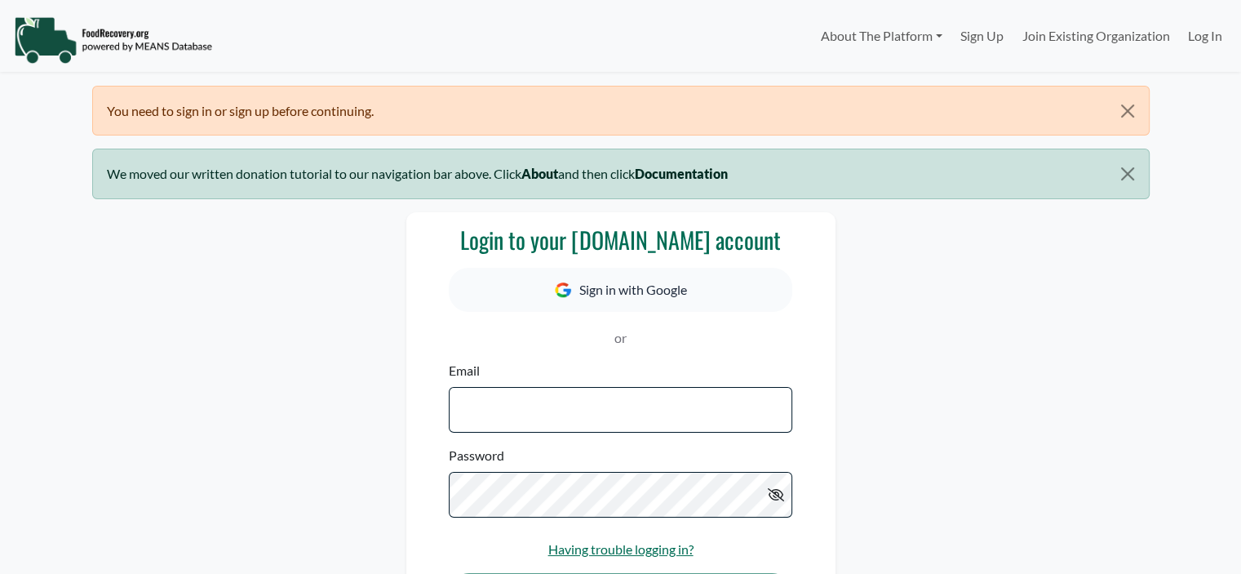
select select "Language Translate Widget"
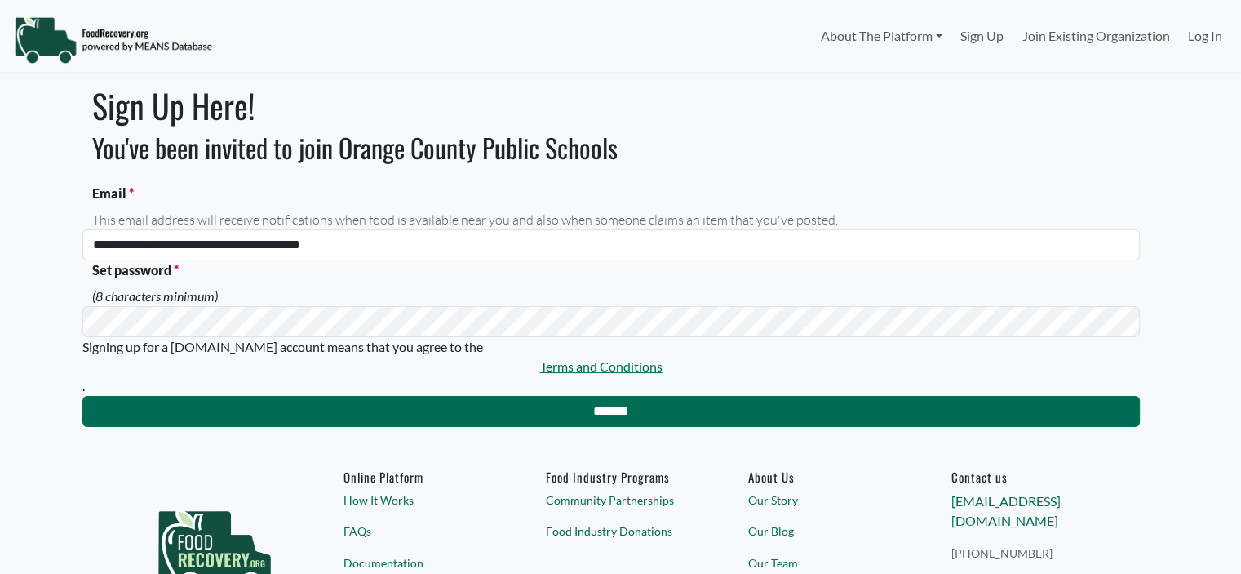
select select "Language Translate Widget"
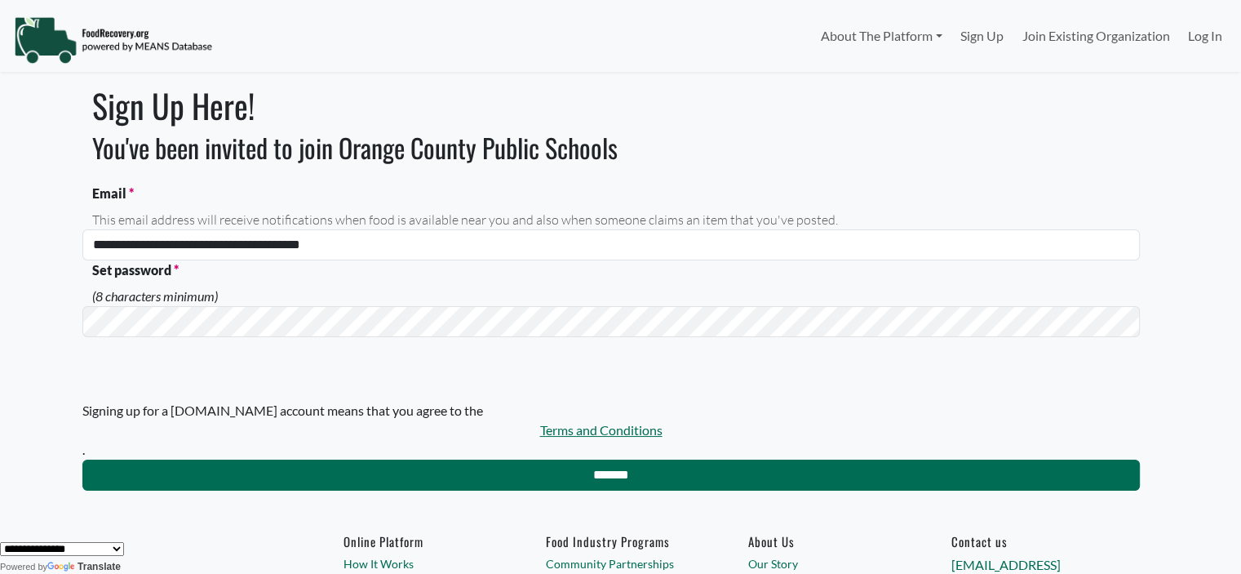
click at [47, 338] on body "**********" at bounding box center [620, 287] width 1241 height 574
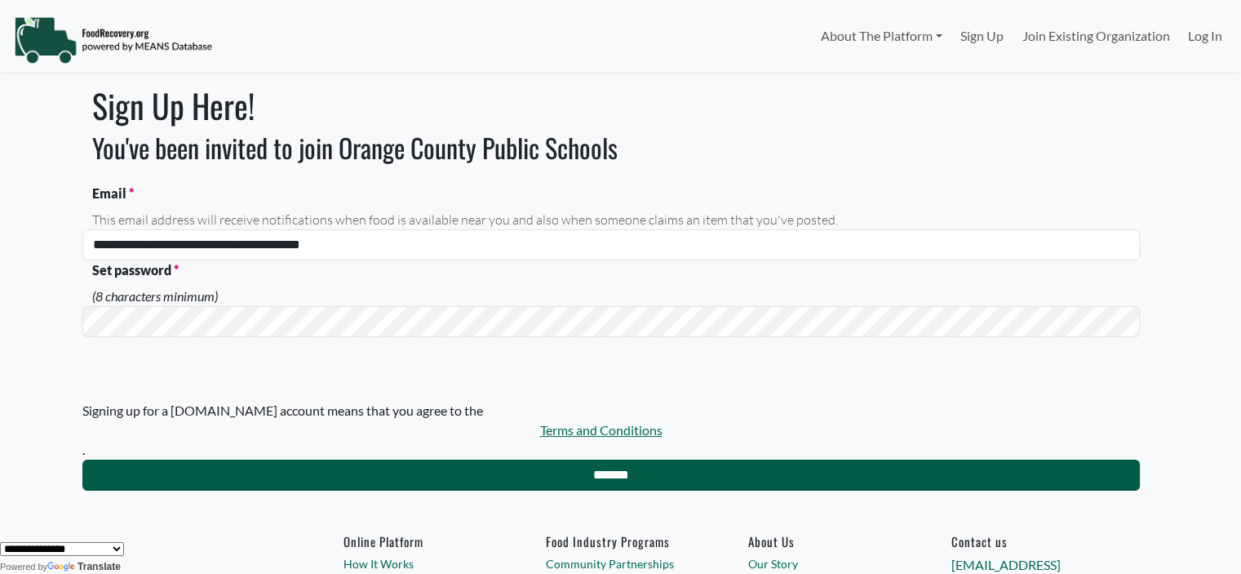
click at [587, 474] on input "*******" at bounding box center [611, 474] width 1058 height 31
